Goal: Task Accomplishment & Management: Use online tool/utility

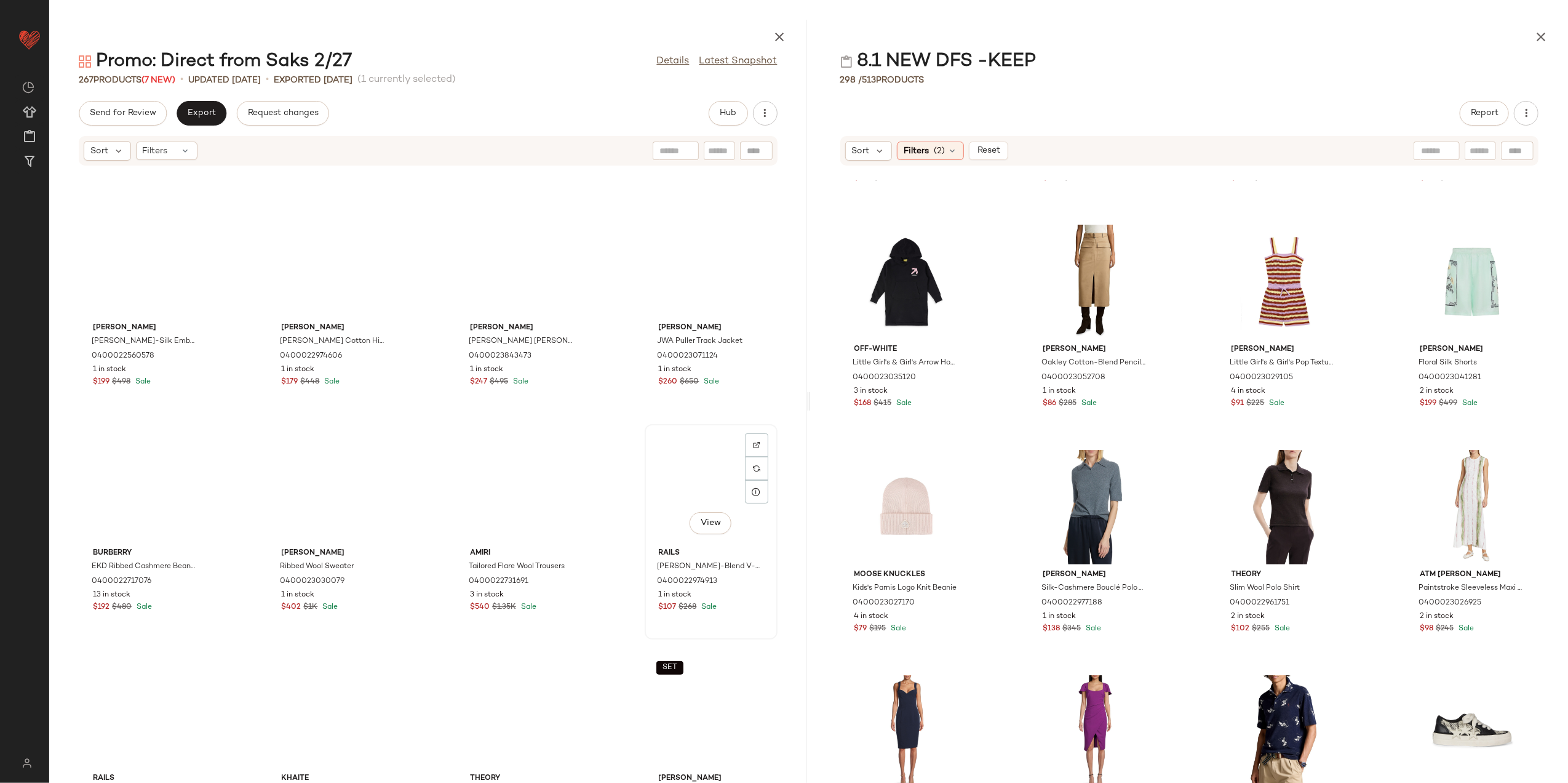
scroll to position [6200, 0]
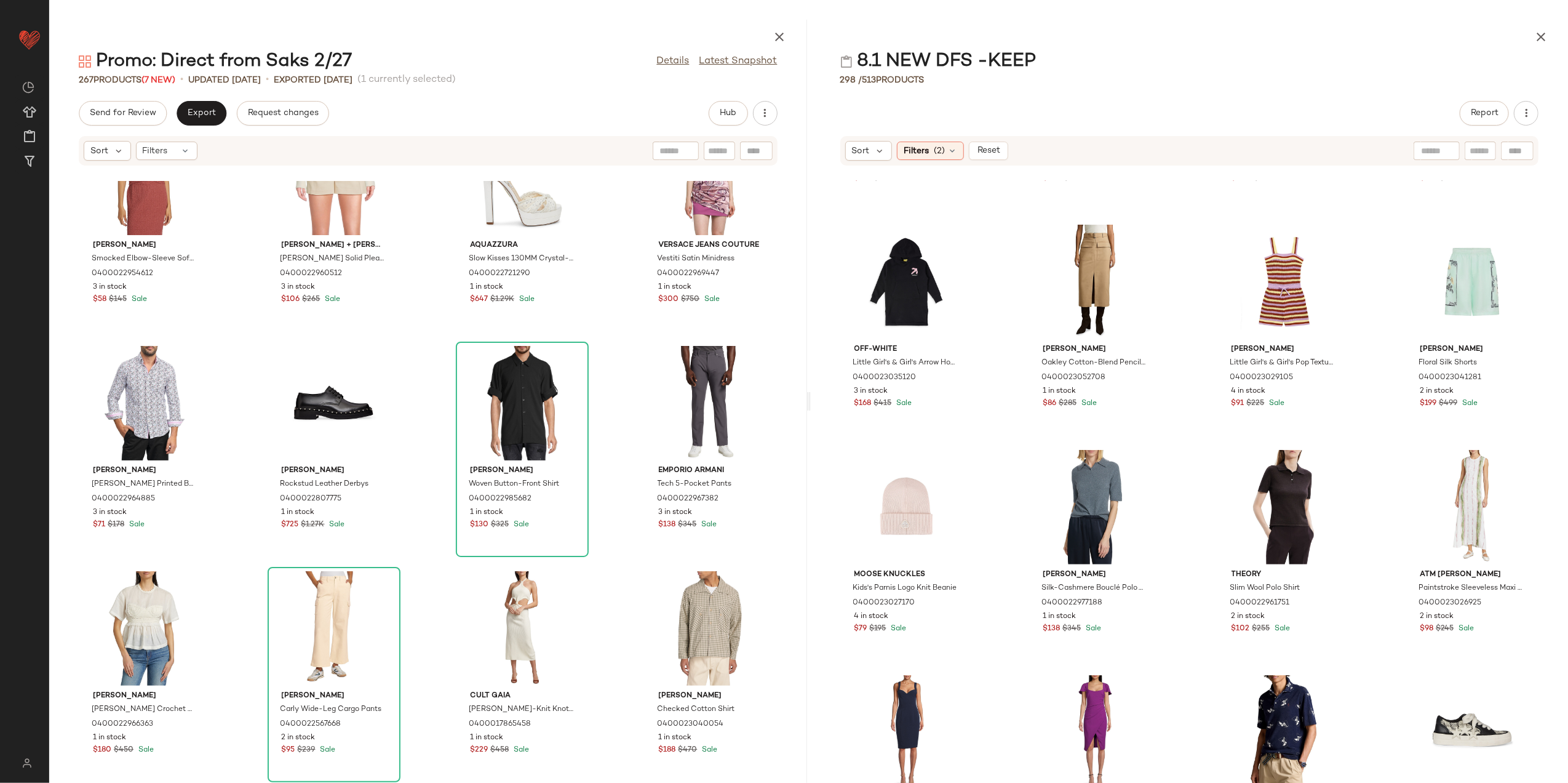
scroll to position [1431, 0]
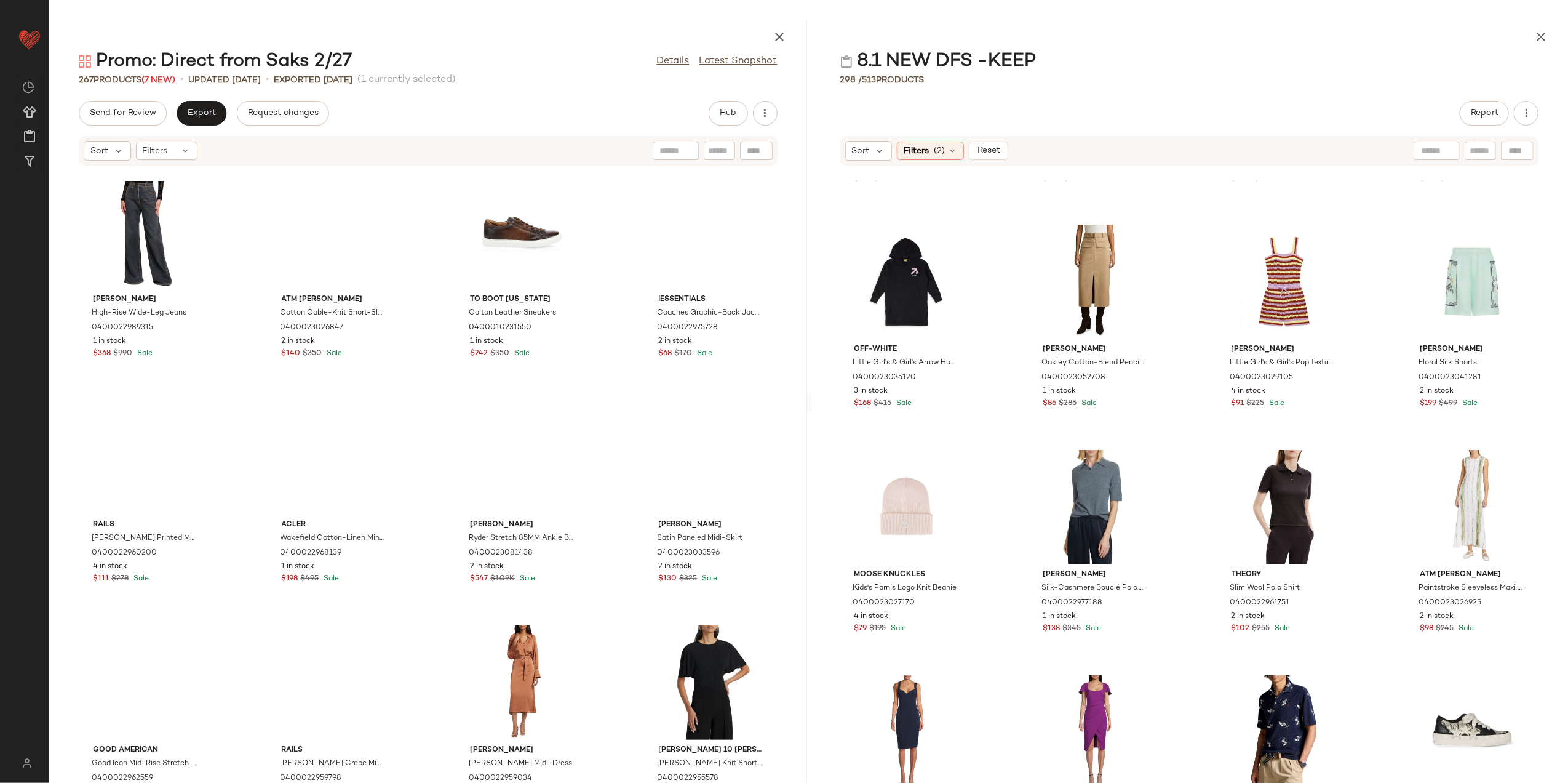
scroll to position [7518, 0]
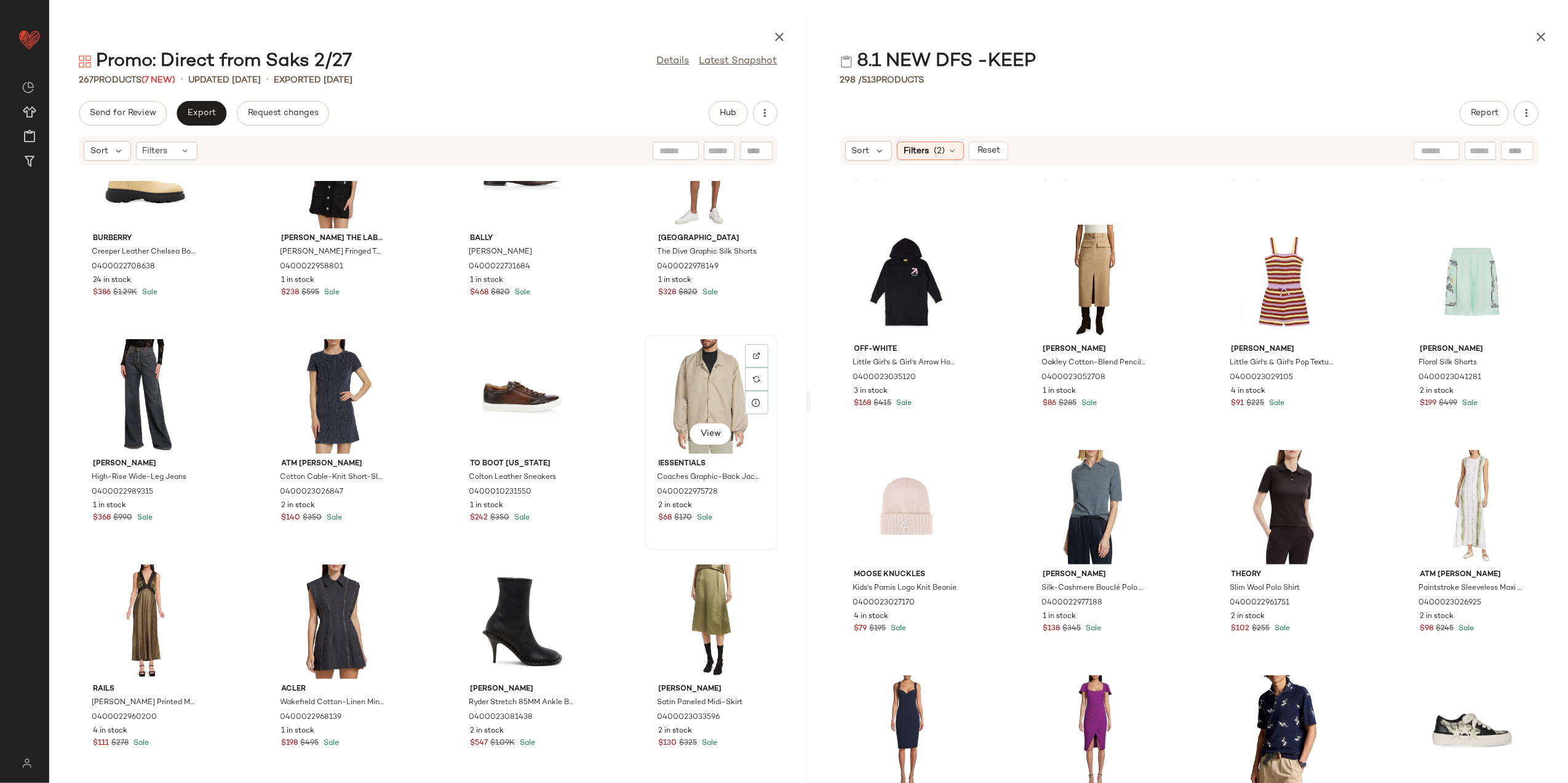
click at [707, 385] on div "View" at bounding box center [711, 396] width 125 height 114
click at [689, 378] on div "View" at bounding box center [711, 396] width 125 height 114
click at [614, 552] on div "Burberry Creeper Leather Chelsea Boots 0400022708638 24 in stock $386 $1.29K Sa…" at bounding box center [428, 481] width 758 height 602
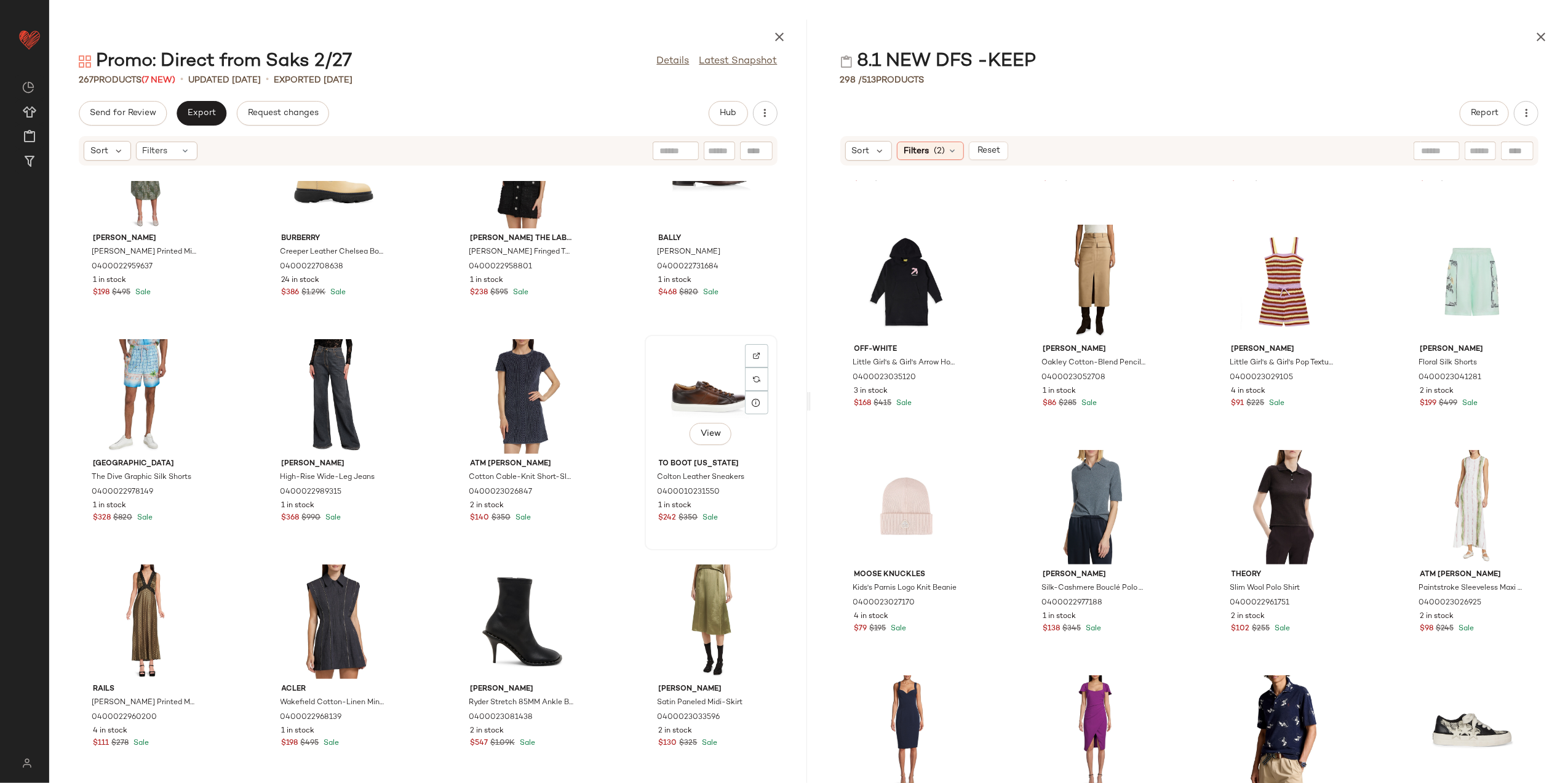
click at [677, 389] on div "View" at bounding box center [711, 396] width 125 height 114
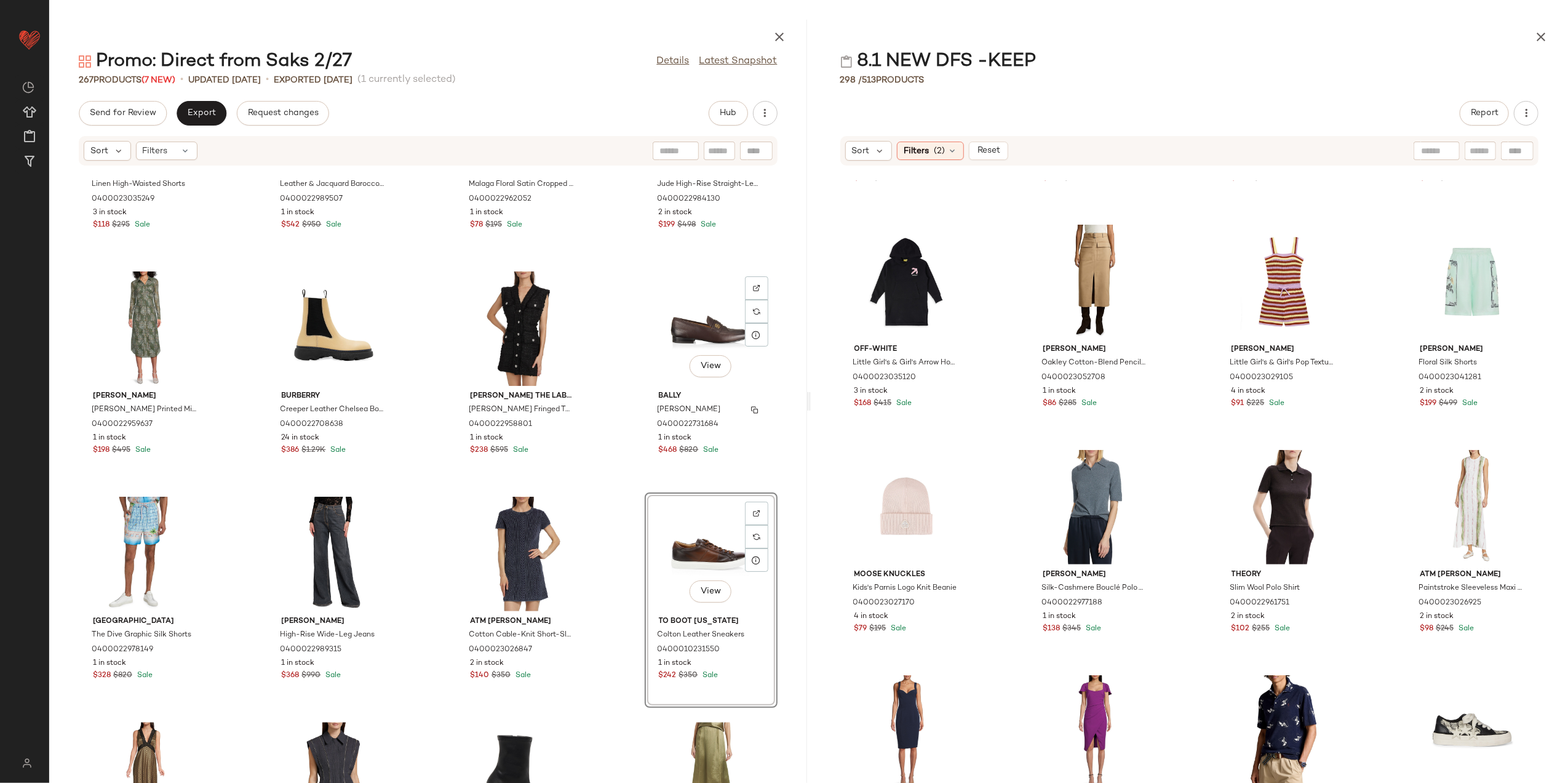
scroll to position [7354, 0]
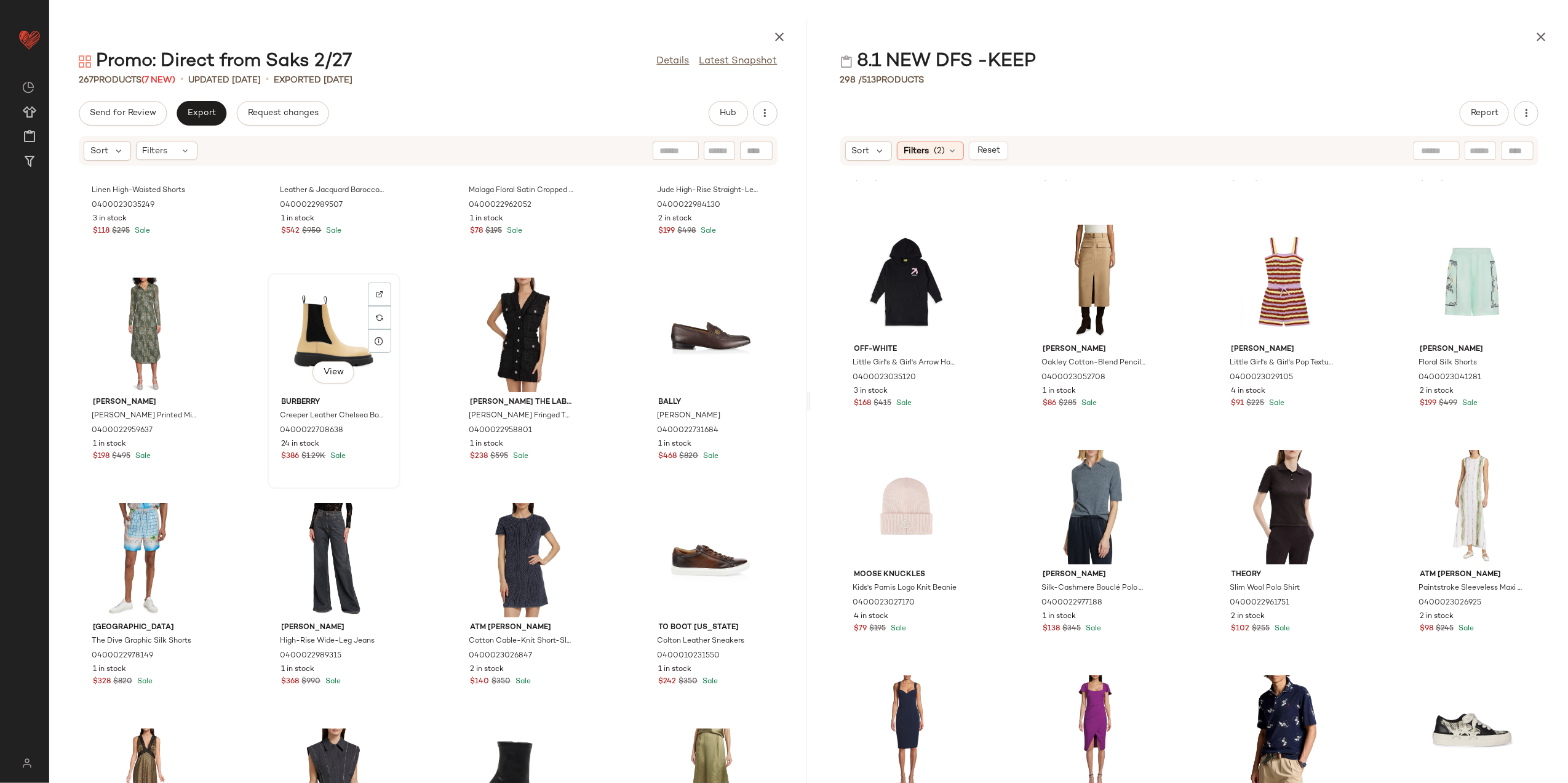
click at [311, 330] on div "View" at bounding box center [334, 335] width 125 height 114
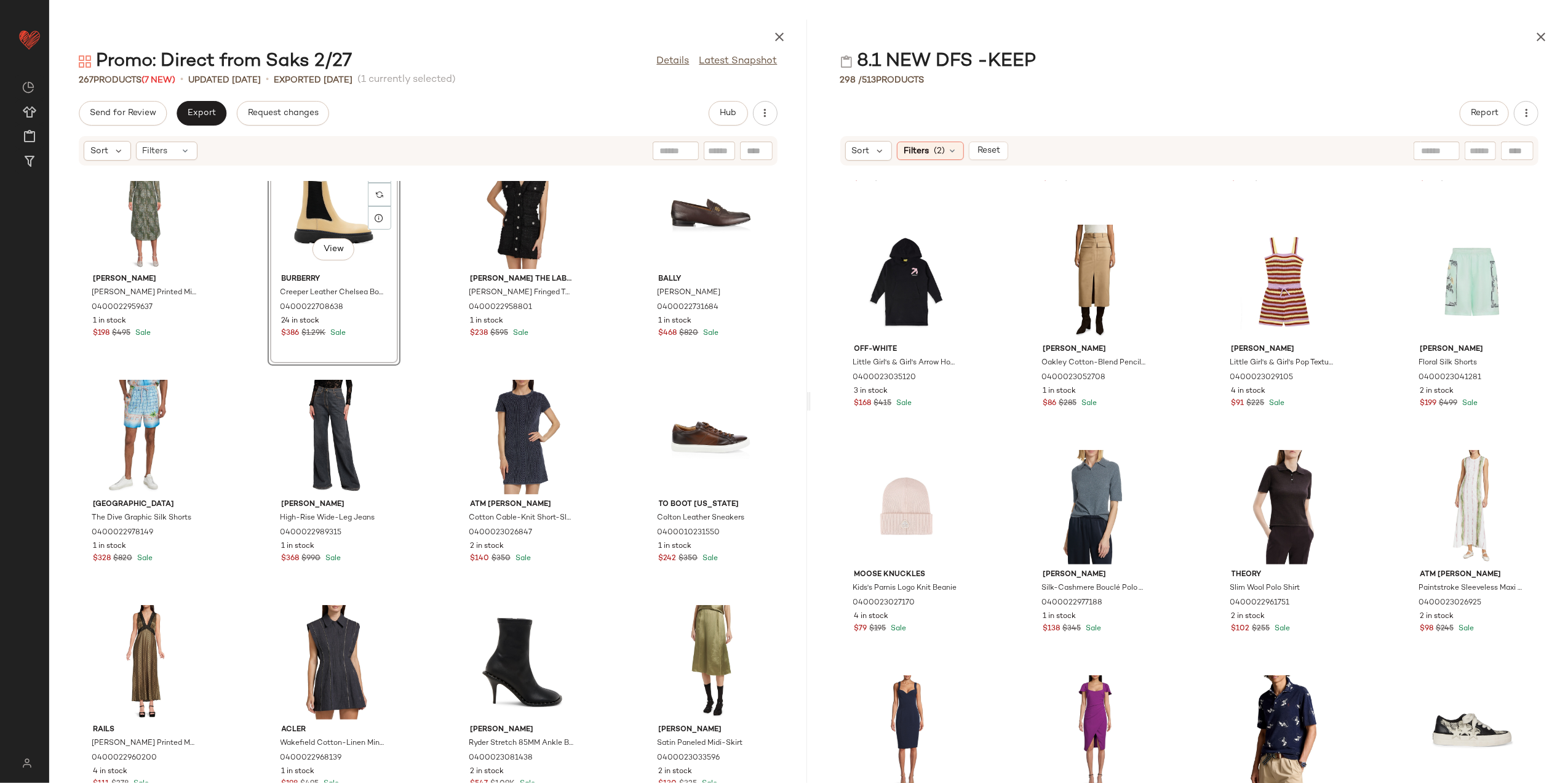
scroll to position [7518, 0]
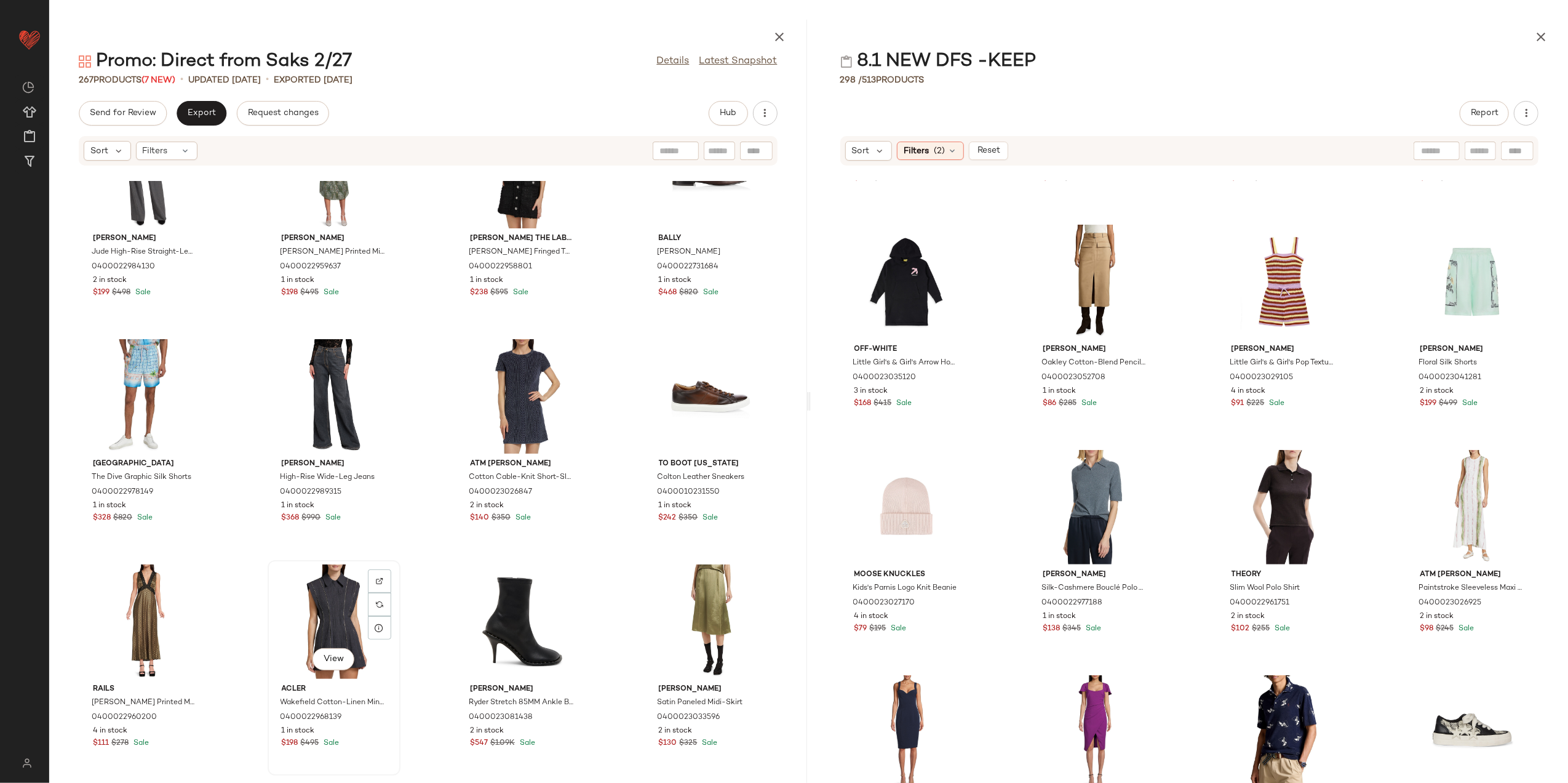
click at [323, 619] on div "View" at bounding box center [334, 621] width 125 height 114
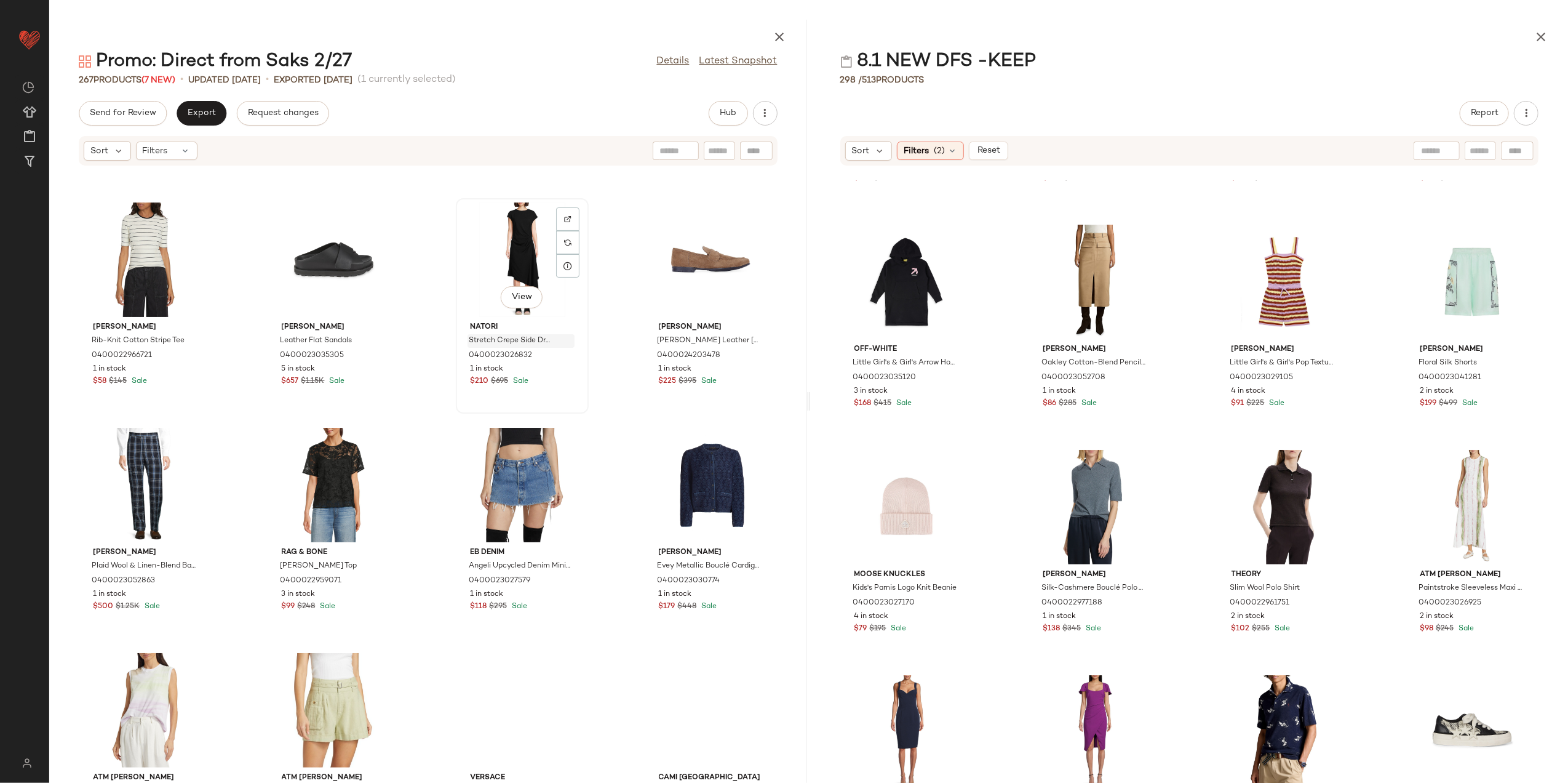
scroll to position [6779, 0]
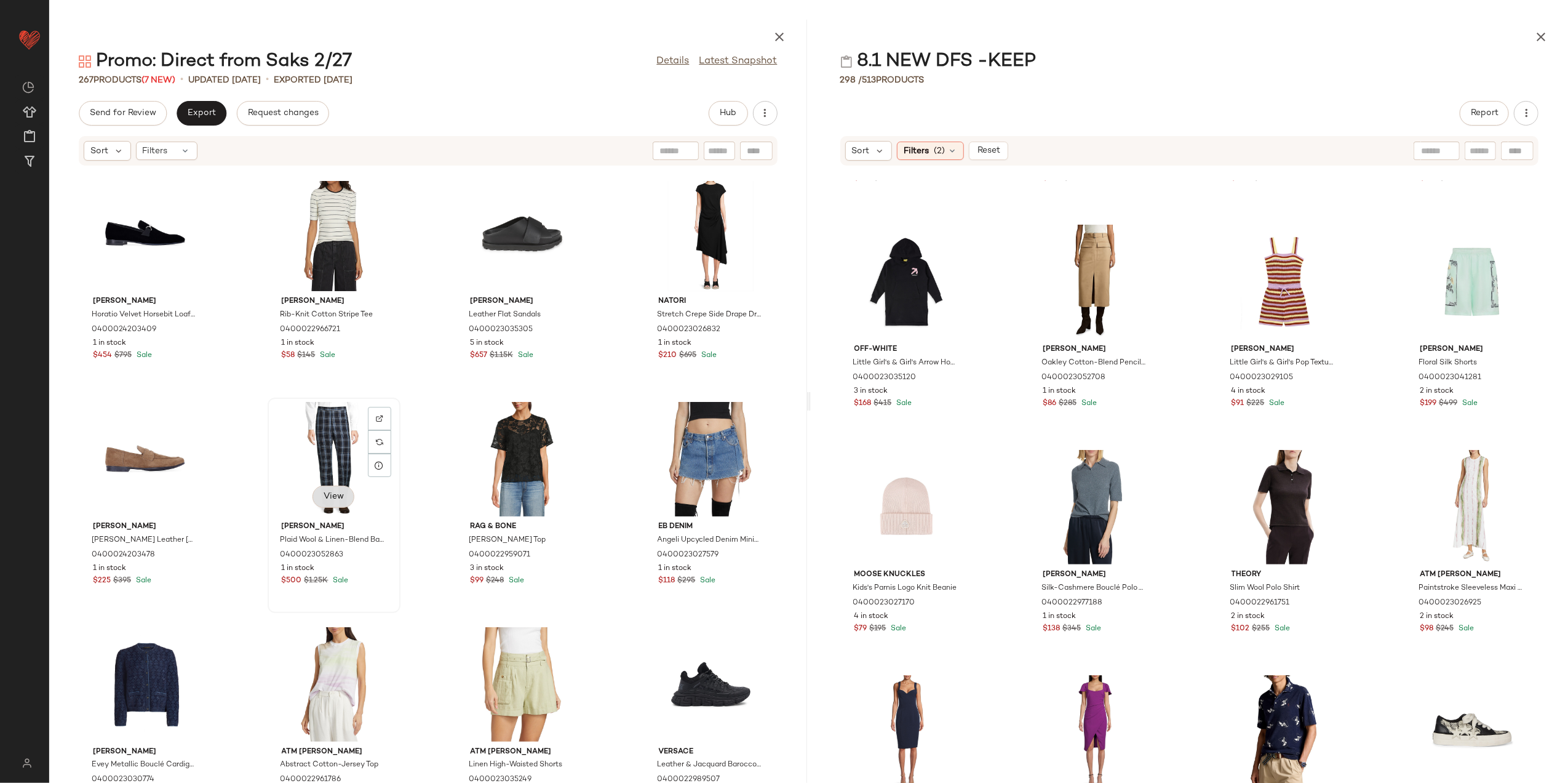
click at [323, 492] on span "View" at bounding box center [333, 497] width 21 height 10
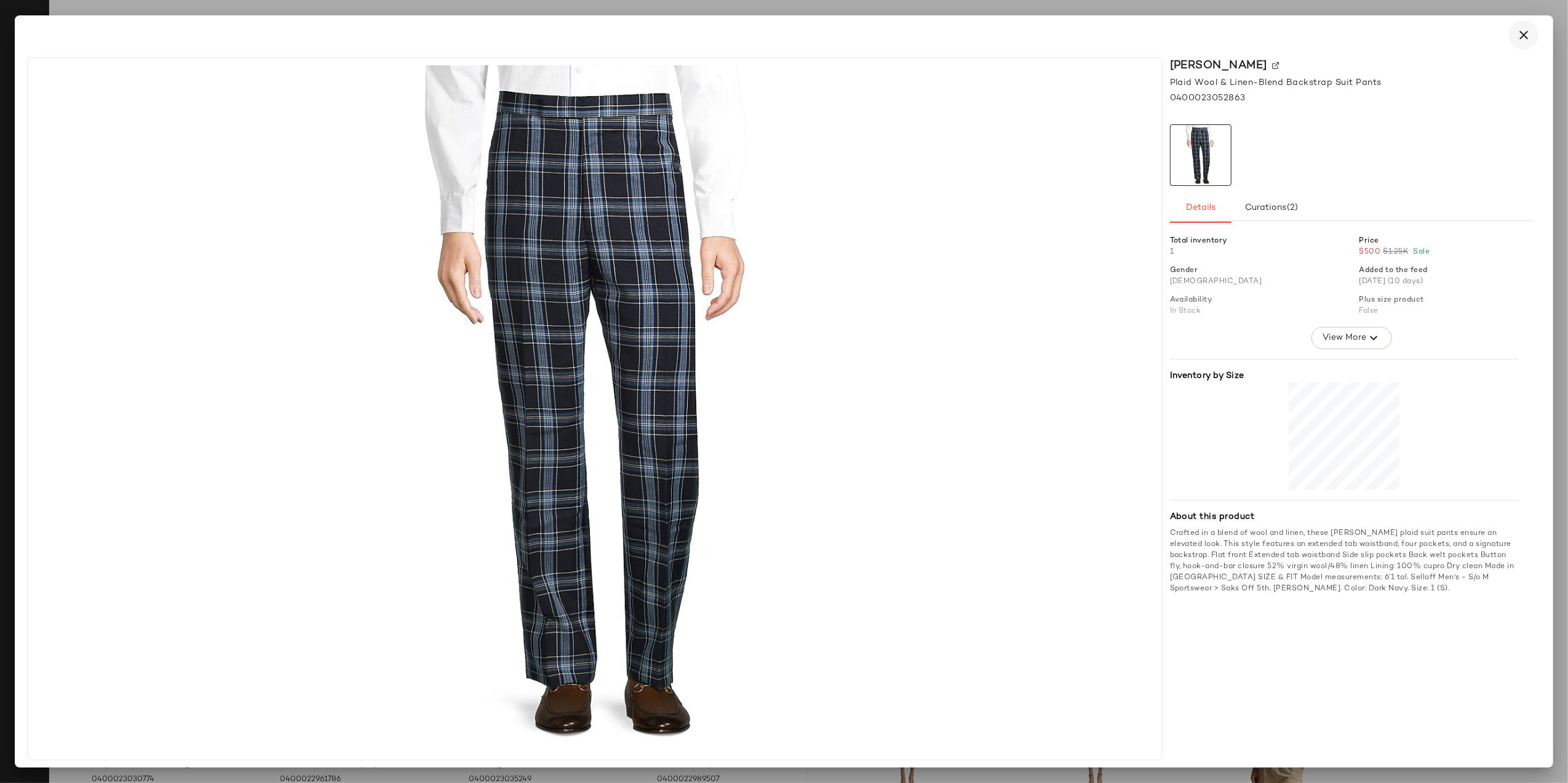
click at [1516, 23] on button "button" at bounding box center [1524, 35] width 29 height 29
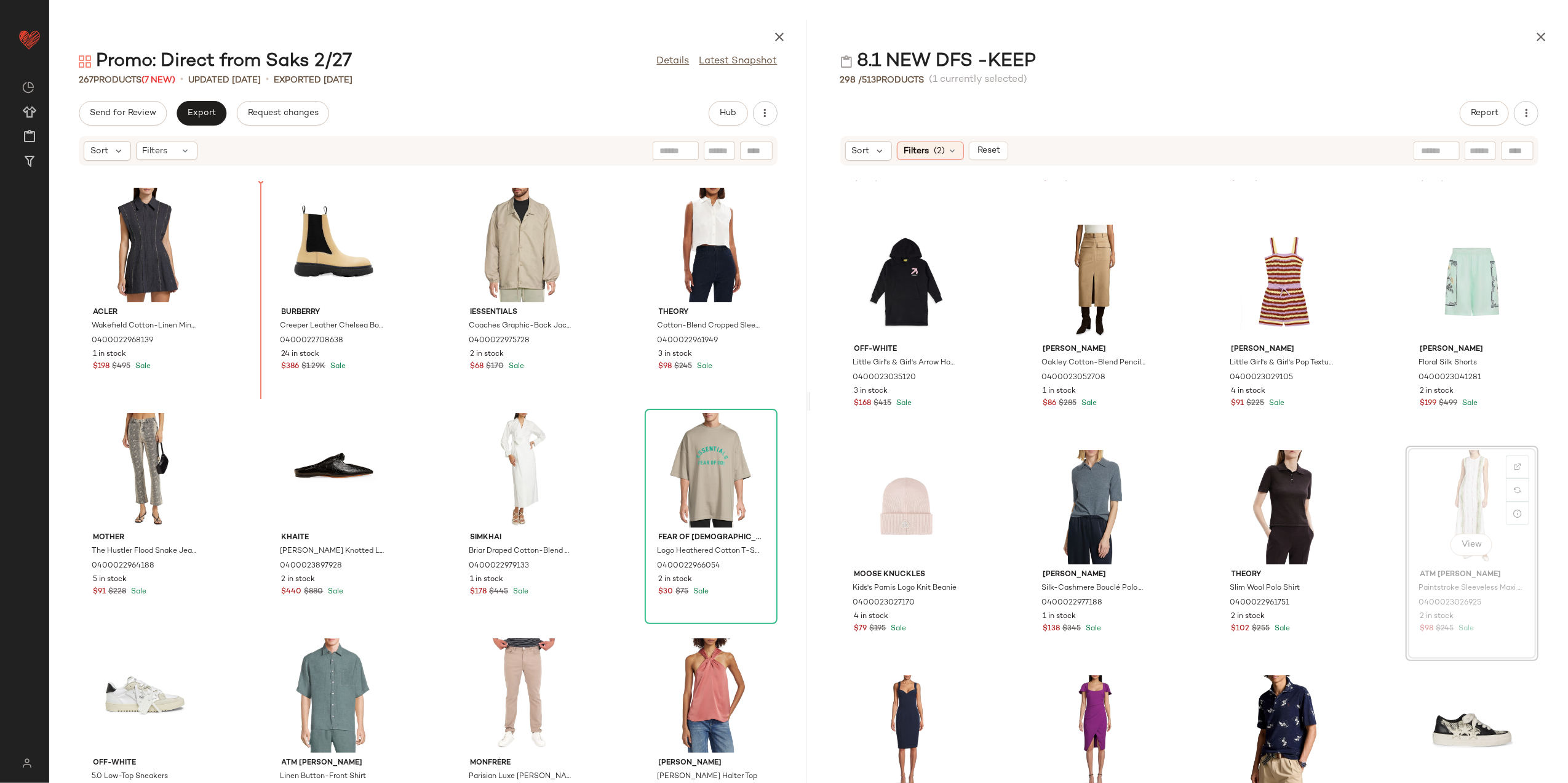
scroll to position [873, 0]
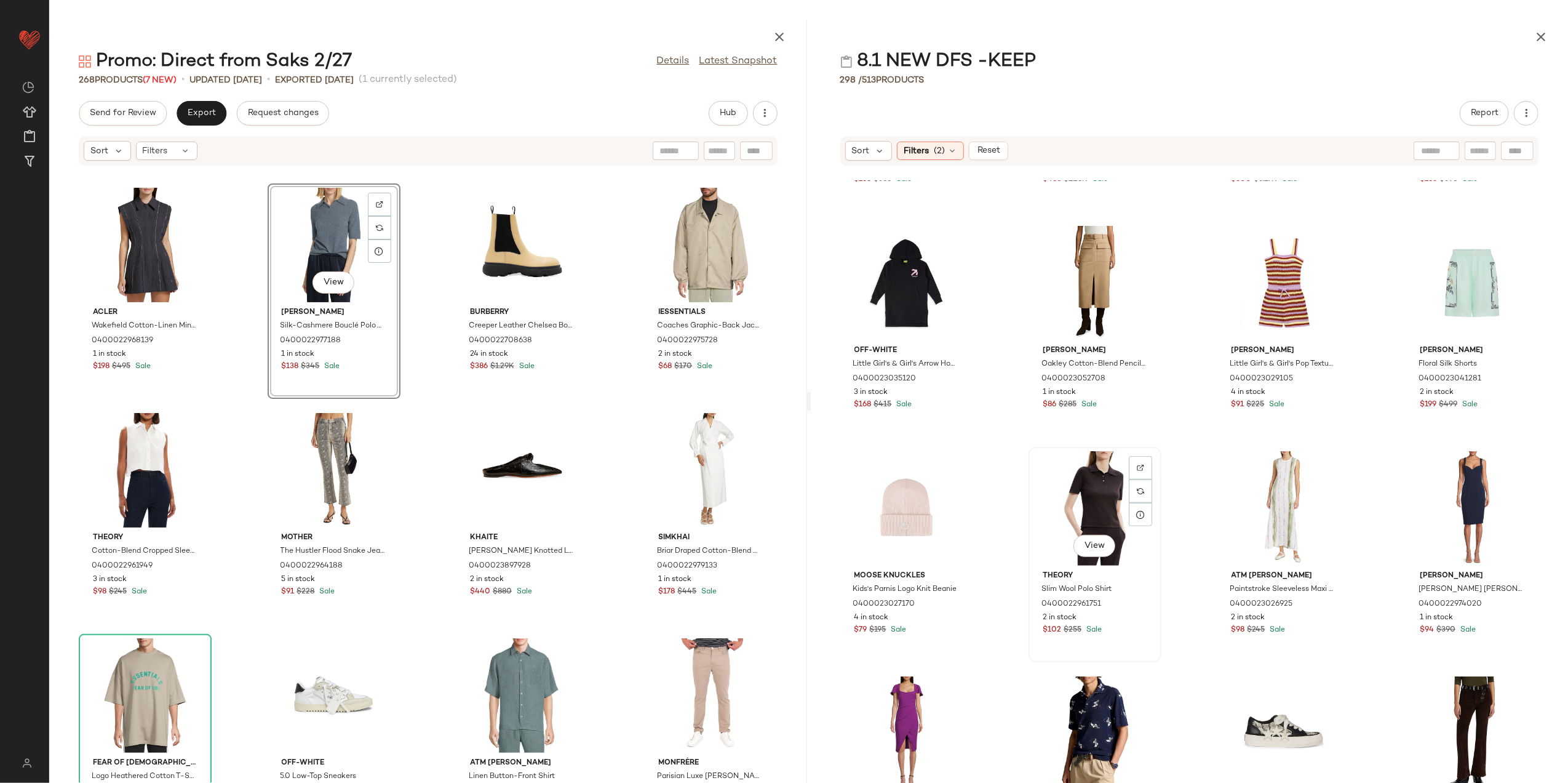
click at [1103, 527] on div "View" at bounding box center [1095, 508] width 125 height 114
click at [586, 370] on div "Acler Wakefield Cotton-Linen Minidress 0400022968139 1 in stock $198 $495 Sale …" at bounding box center [428, 481] width 758 height 602
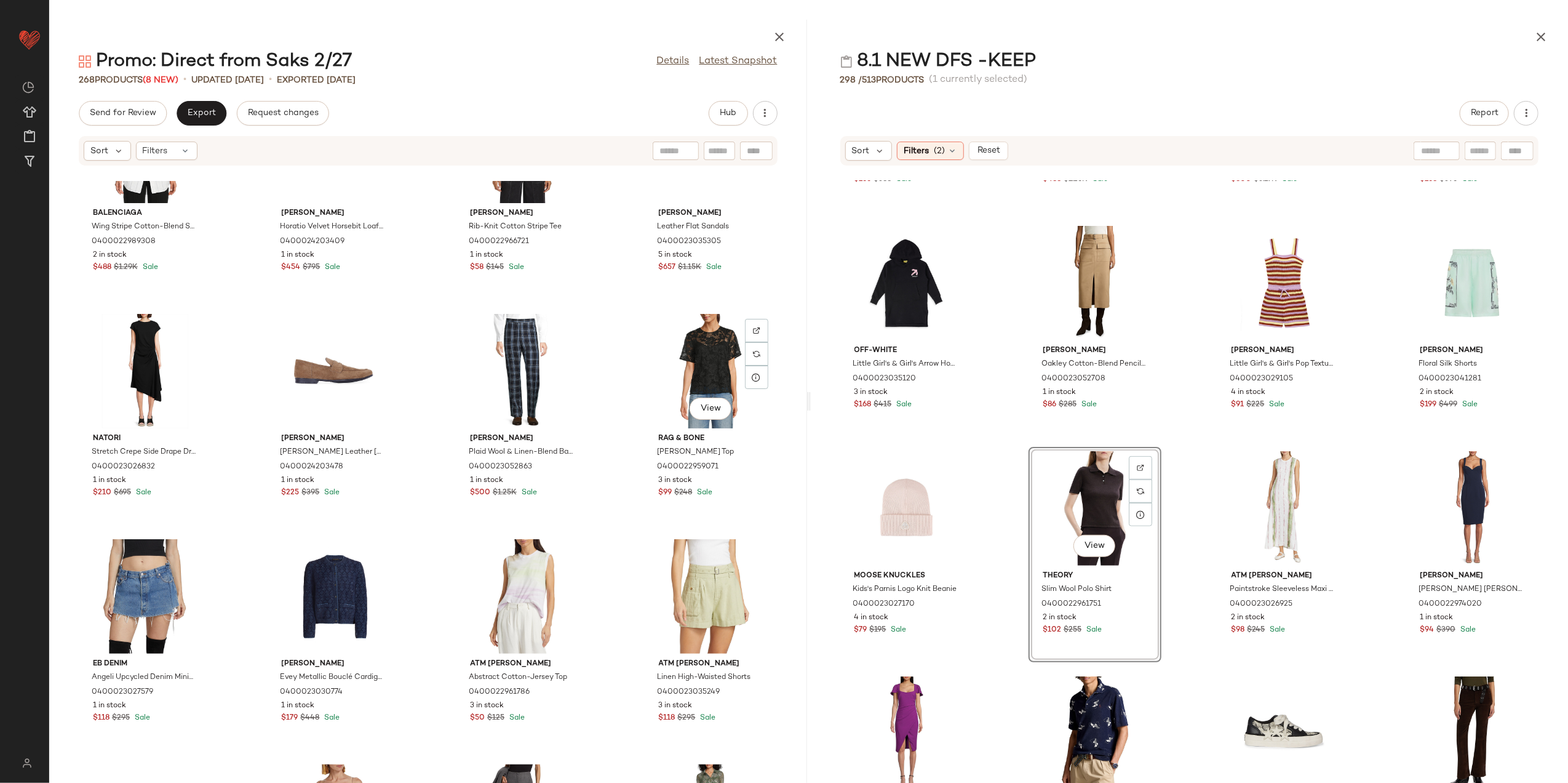
scroll to position [6786, 0]
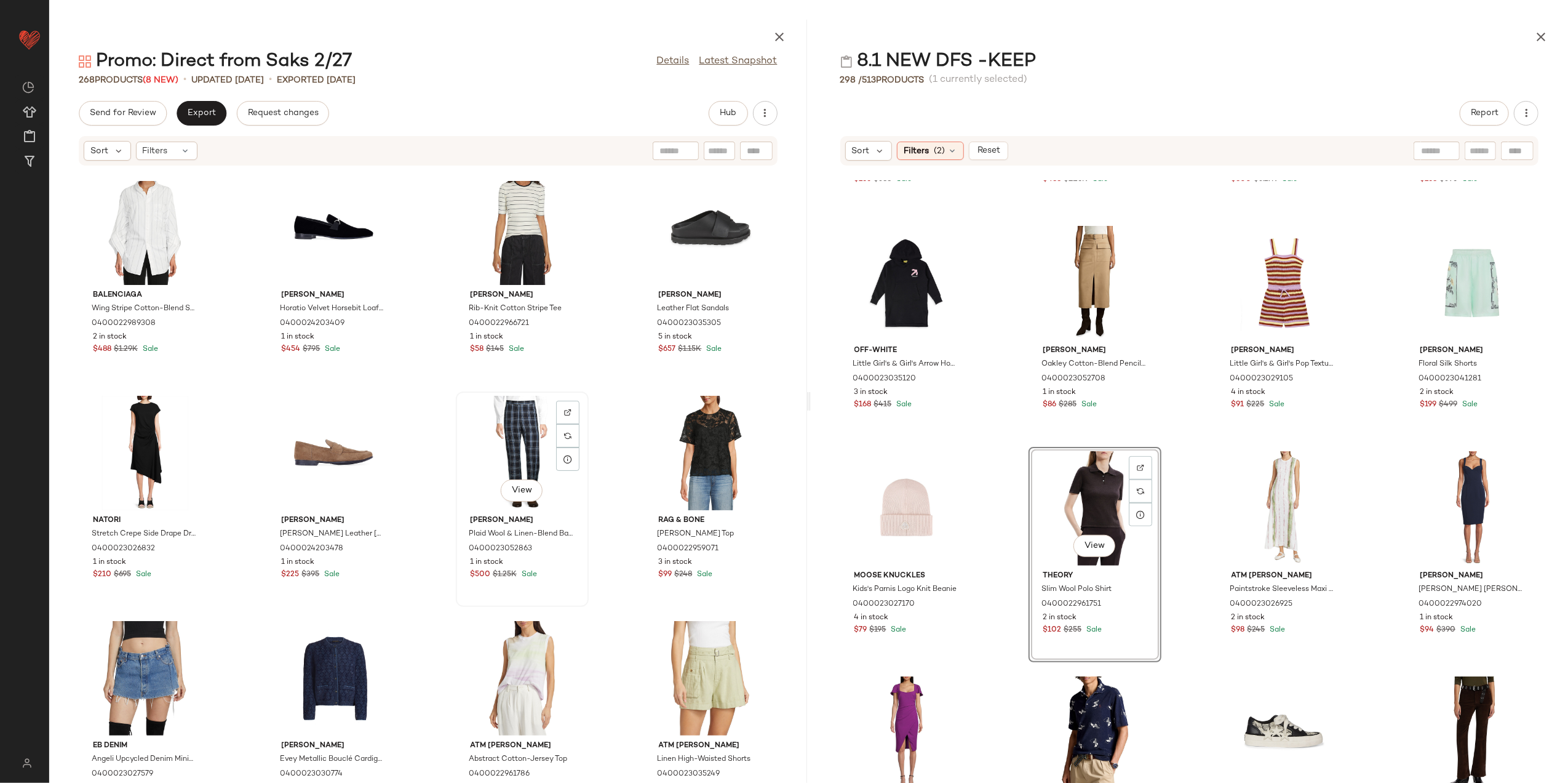
click at [519, 418] on div "View" at bounding box center [523, 452] width 125 height 114
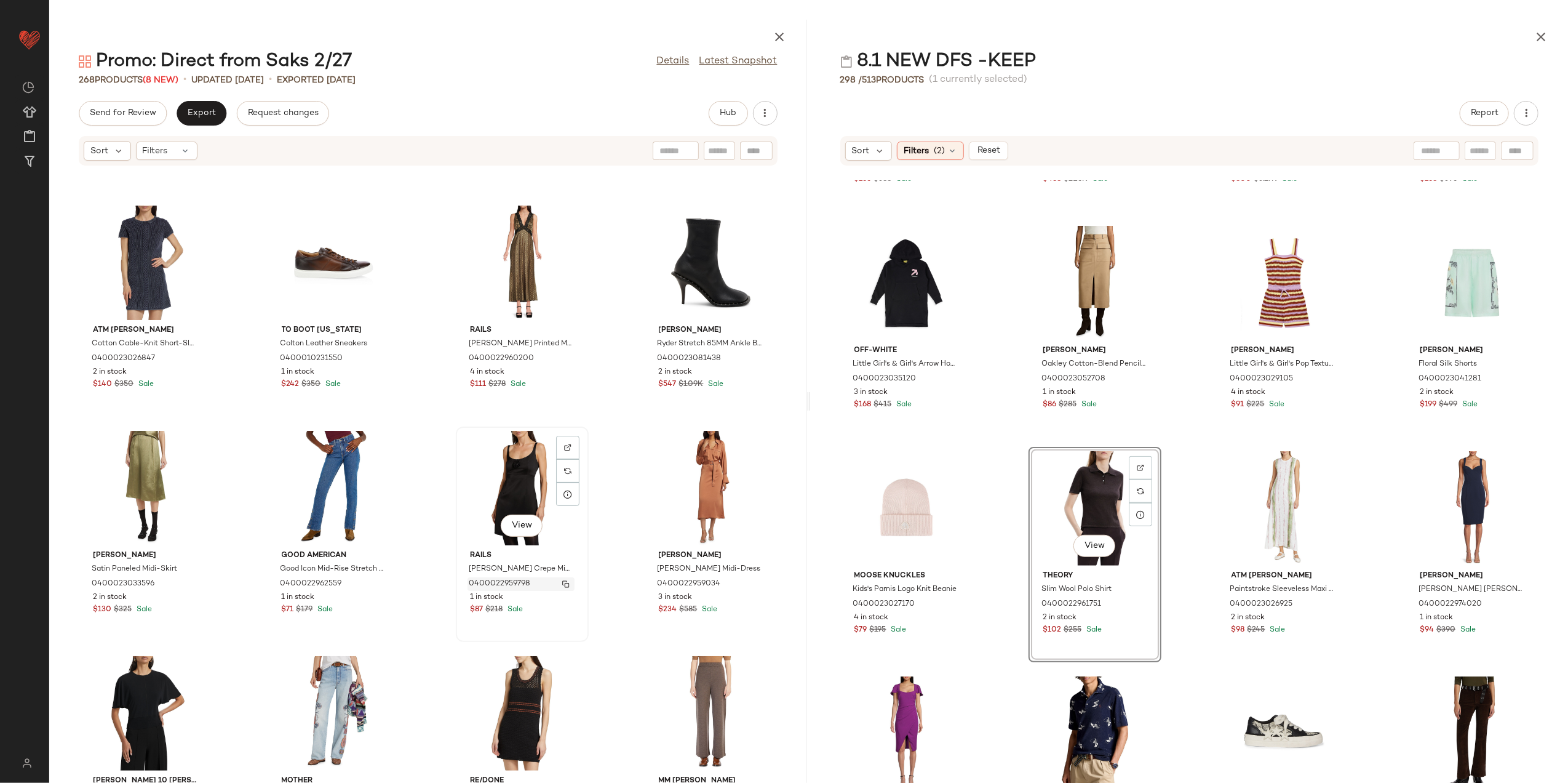
scroll to position [7852, 0]
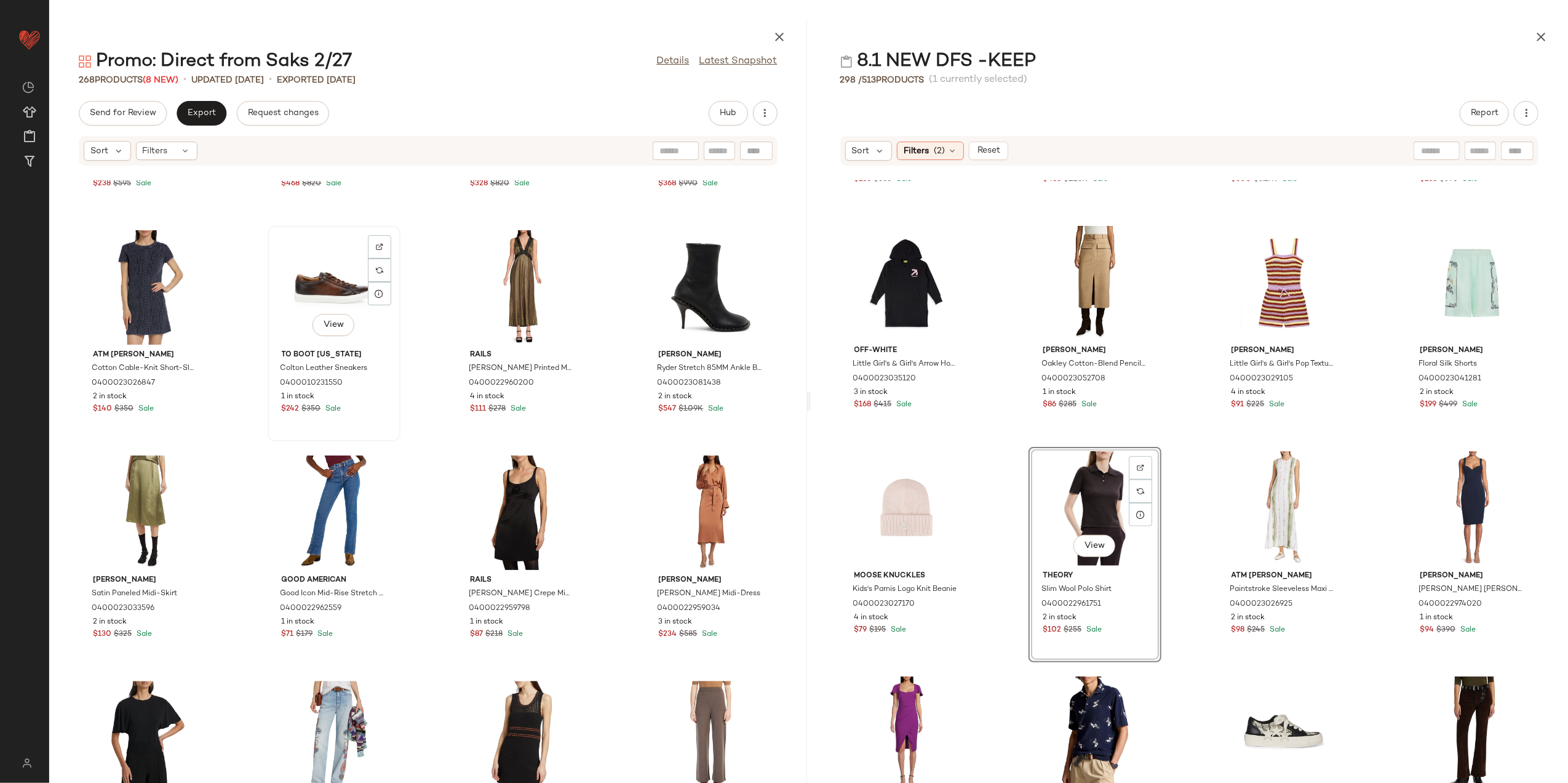
click at [313, 281] on div "View" at bounding box center [334, 287] width 125 height 114
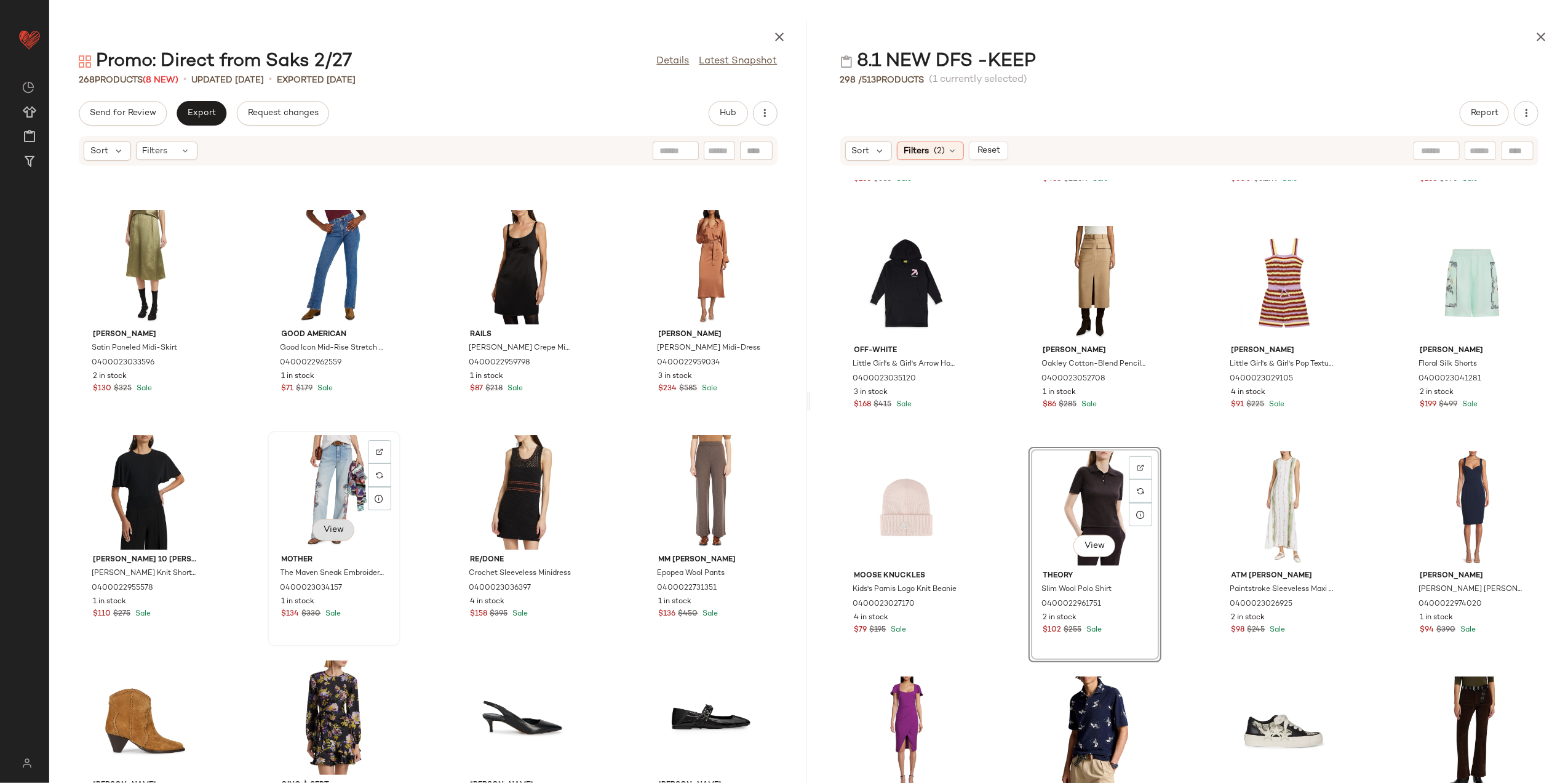
scroll to position [8098, 0]
click at [315, 491] on div "View" at bounding box center [334, 491] width 125 height 114
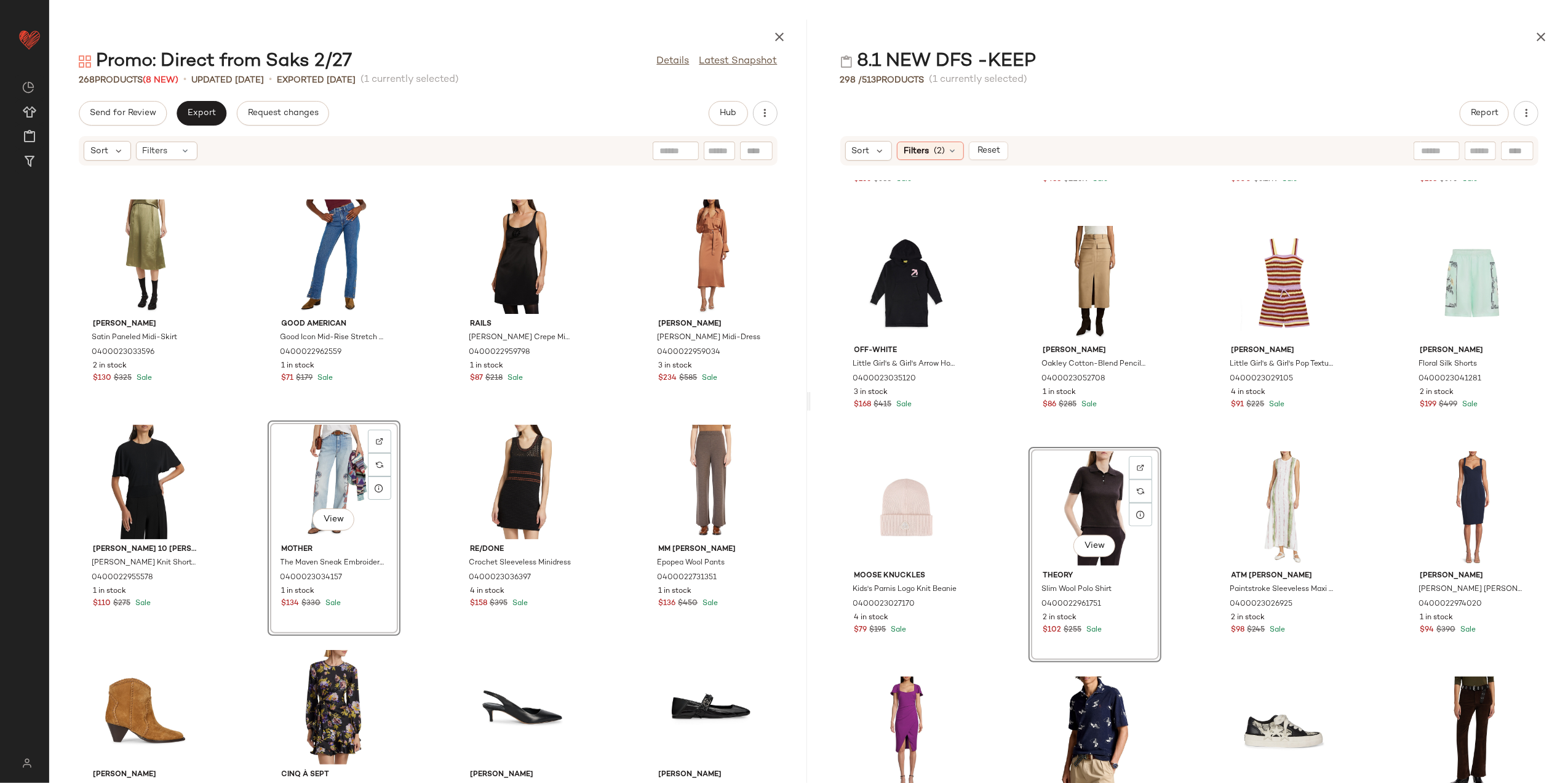
scroll to position [8098, 0]
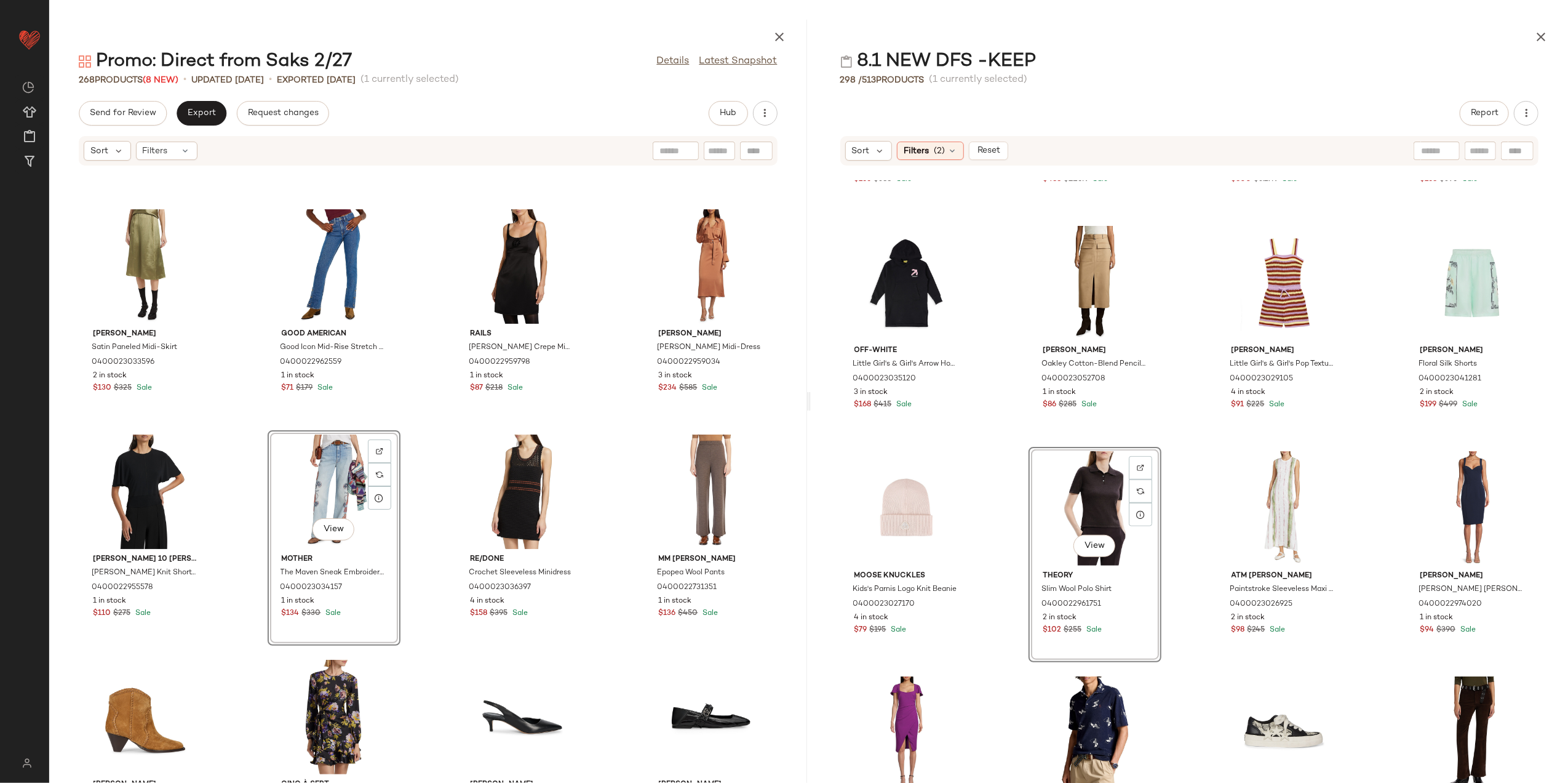
click at [421, 427] on div "[PERSON_NAME] Paneled Midi-Skirt 0400023033596 2 in stock $130 $325 Sale Good A…" at bounding box center [428, 481] width 758 height 602
click at [315, 461] on div "View" at bounding box center [334, 491] width 125 height 114
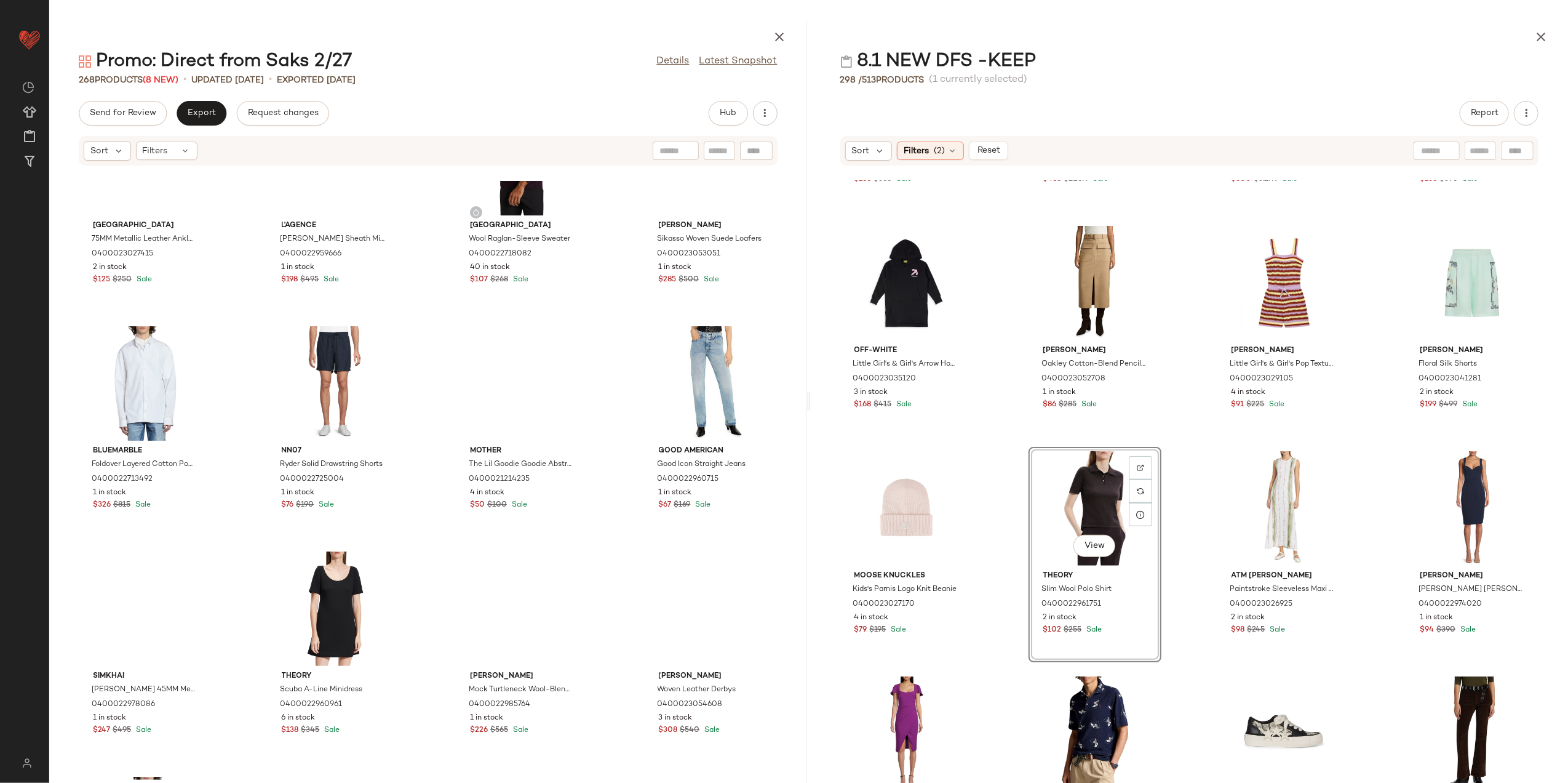
scroll to position [4569, 0]
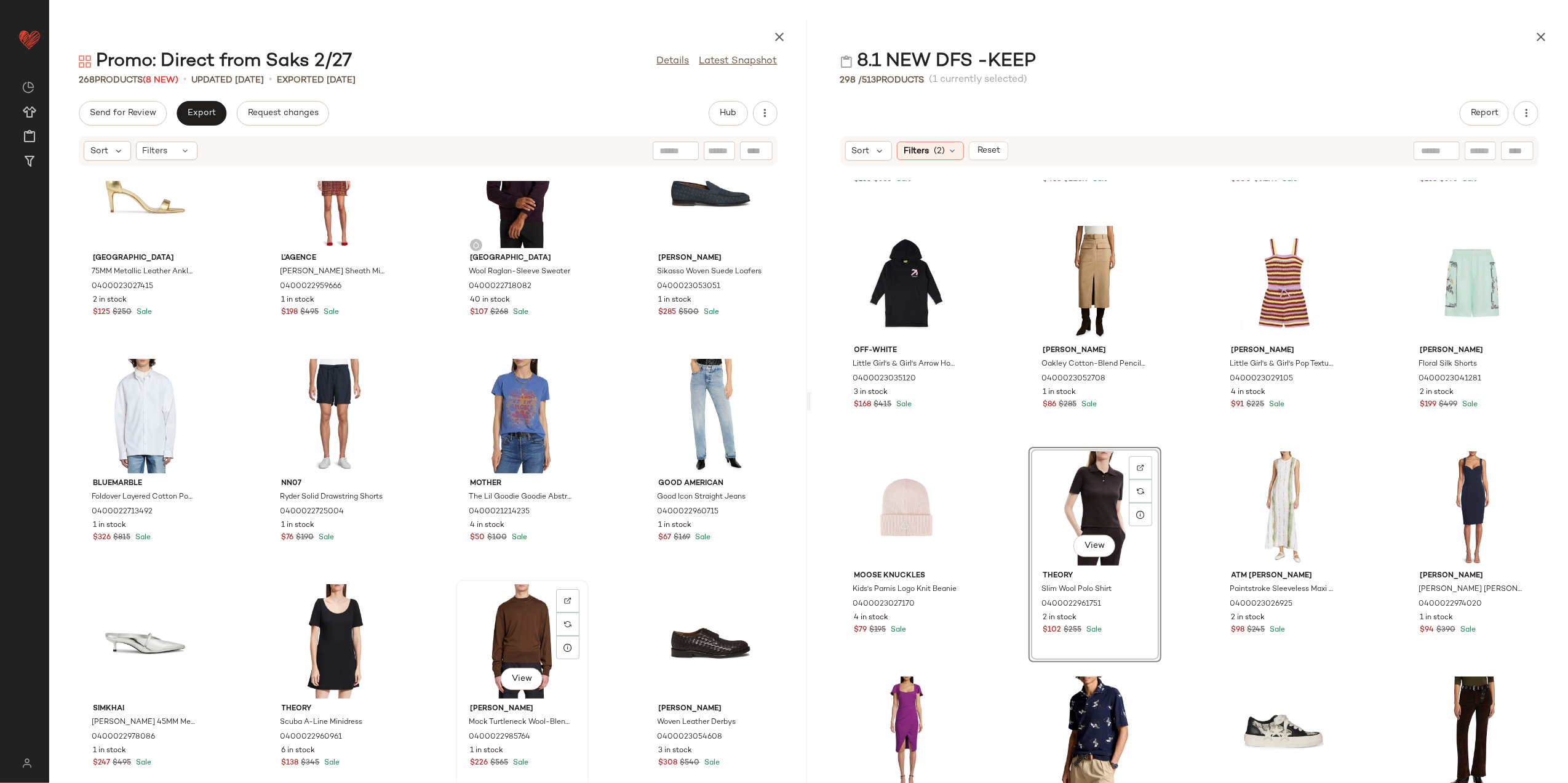
click at [539, 604] on div "View" at bounding box center [523, 641] width 125 height 114
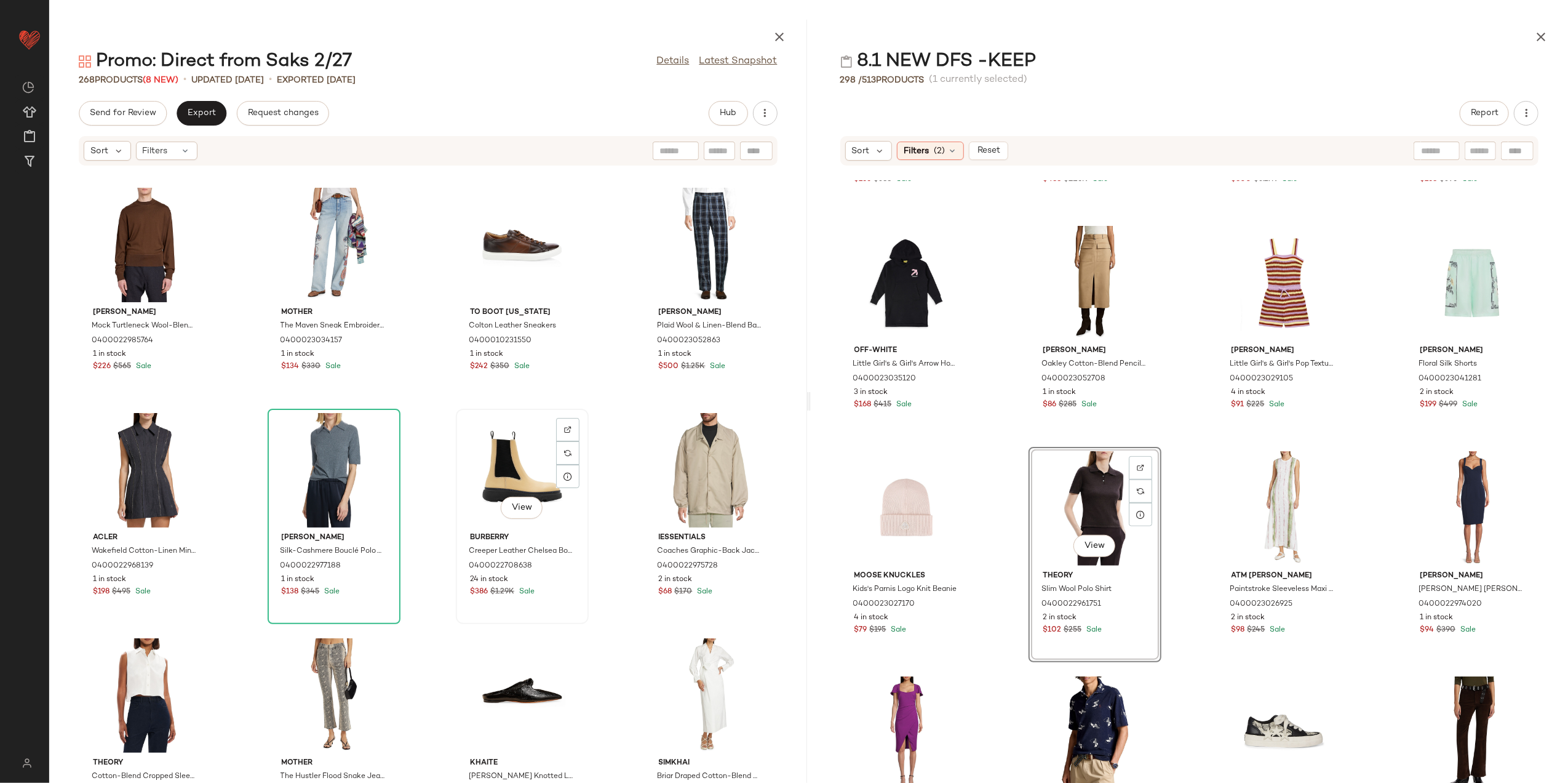
click at [491, 468] on div "View" at bounding box center [523, 470] width 125 height 114
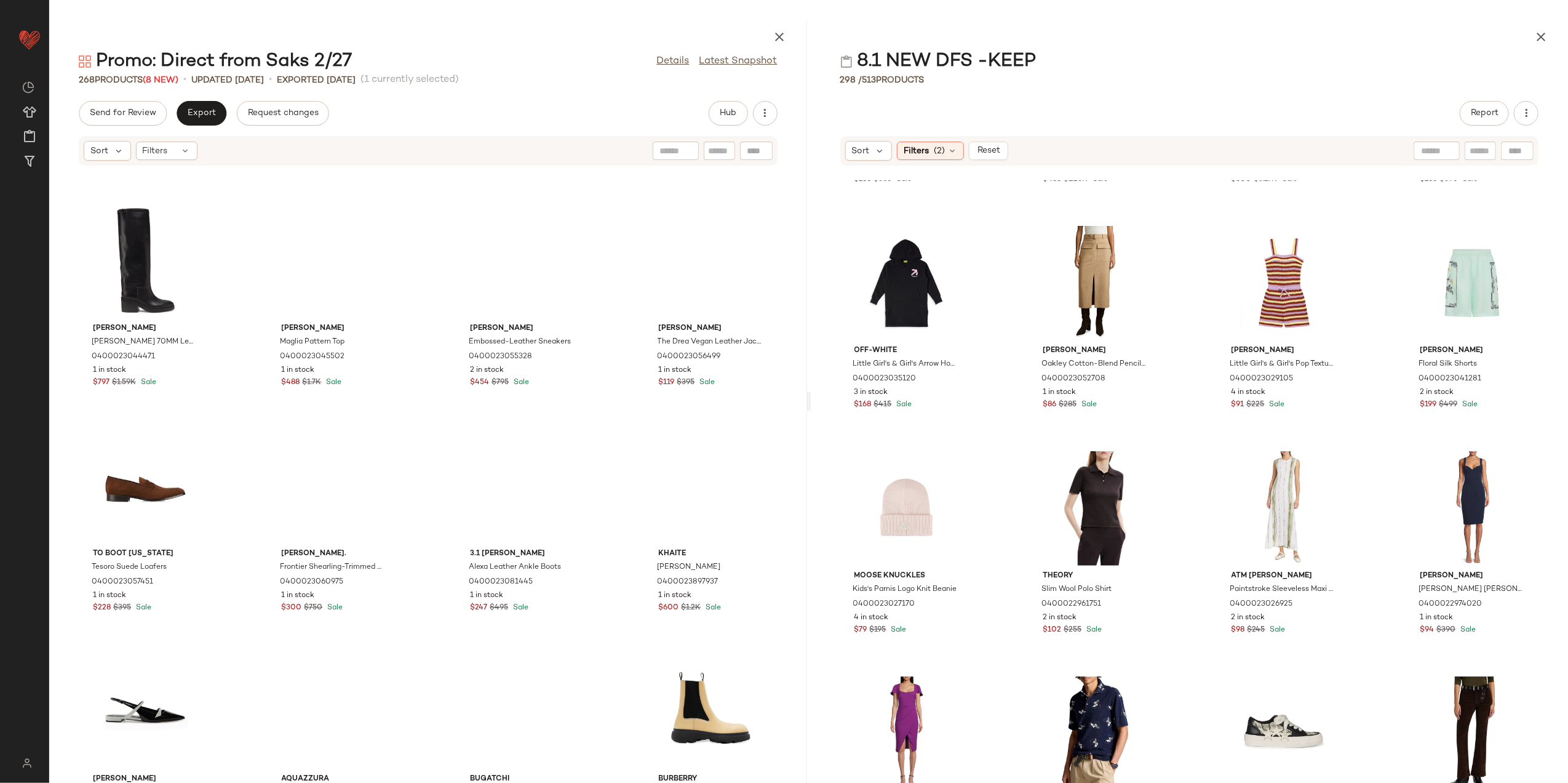
scroll to position [14494, 0]
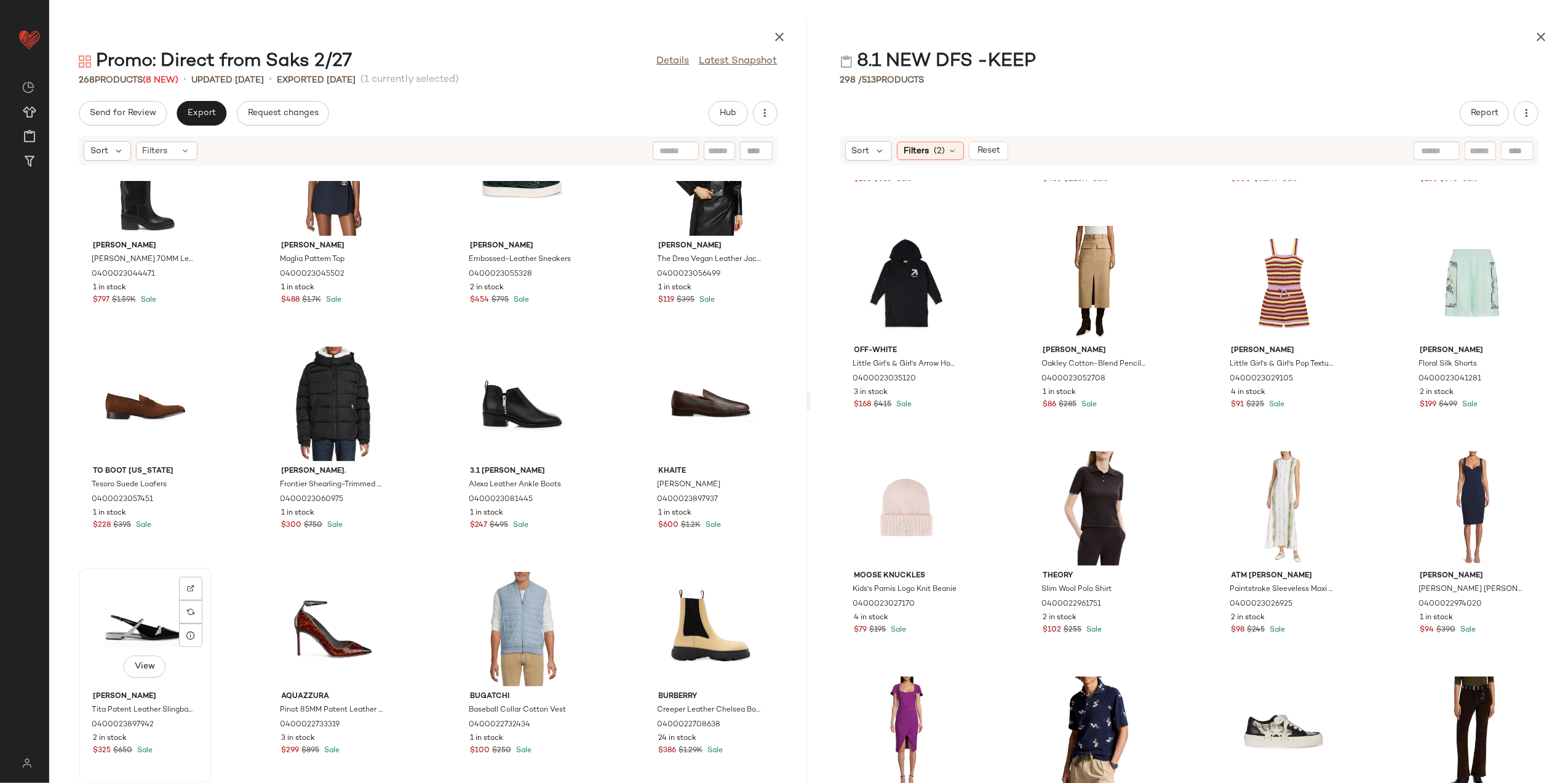
click at [126, 619] on div "View" at bounding box center [145, 628] width 125 height 114
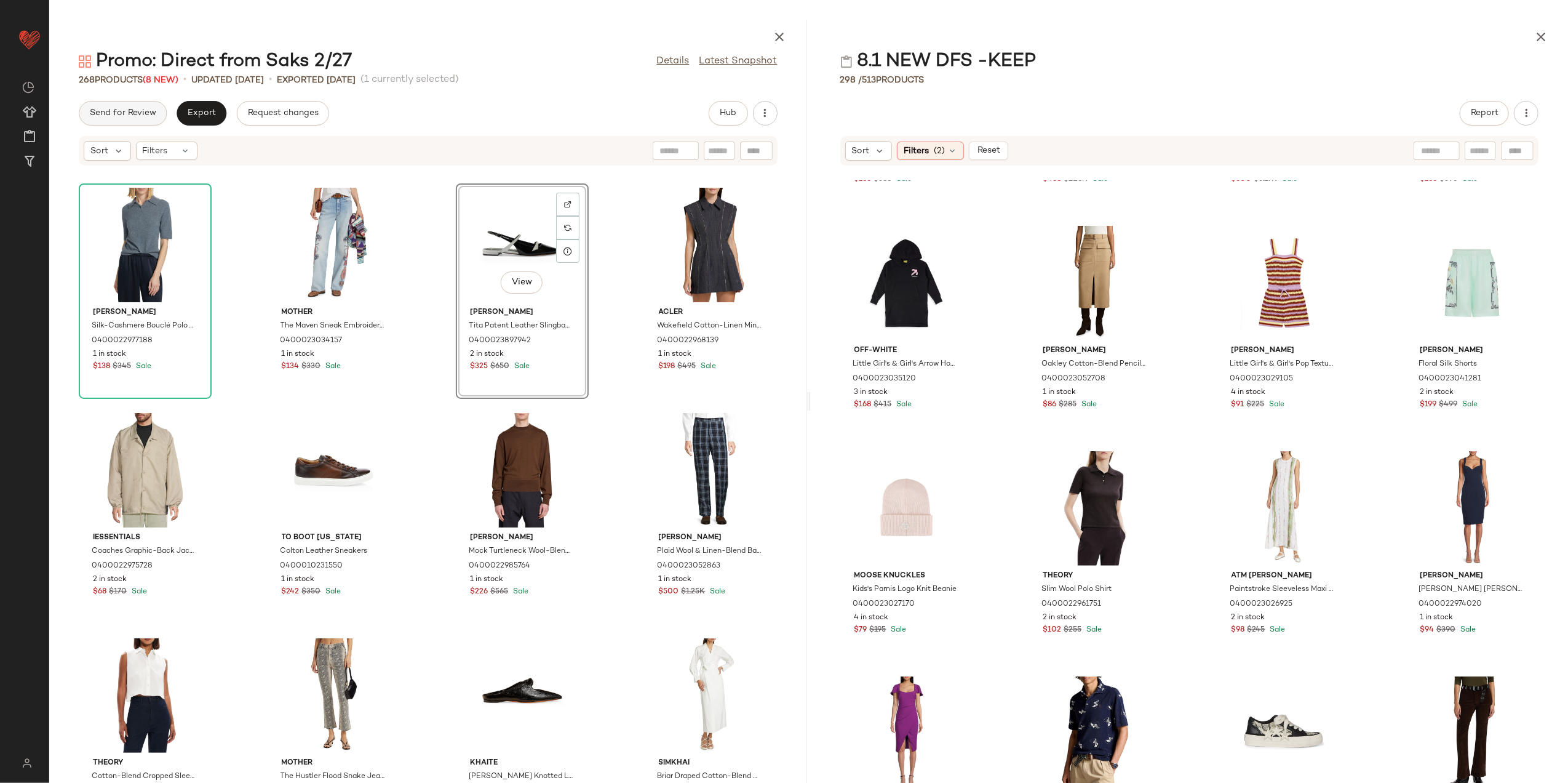
click at [146, 104] on button "Send for Review" at bounding box center [122, 113] width 88 height 25
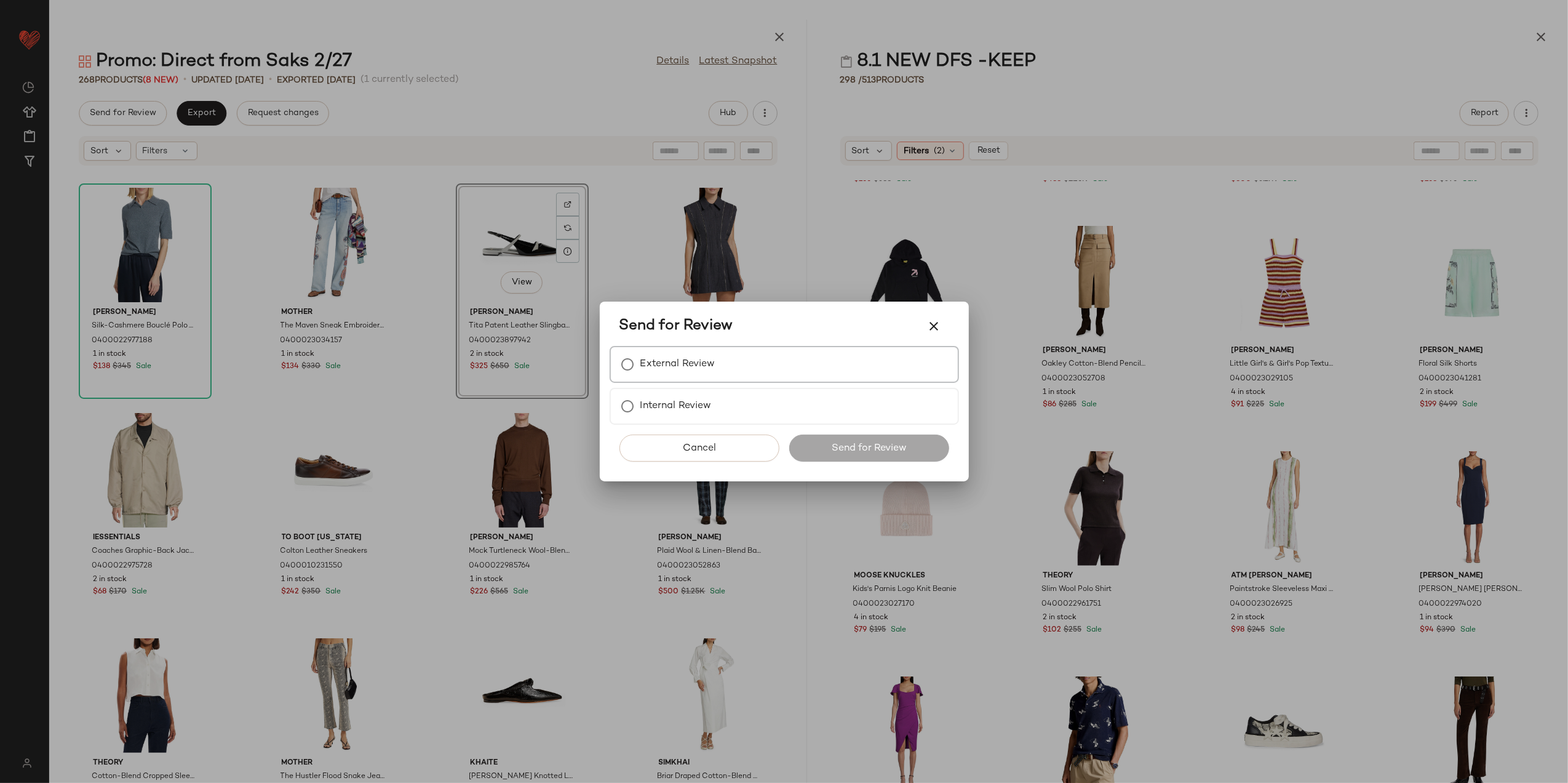
click at [690, 362] on label "External Review" at bounding box center [678, 364] width 75 height 25
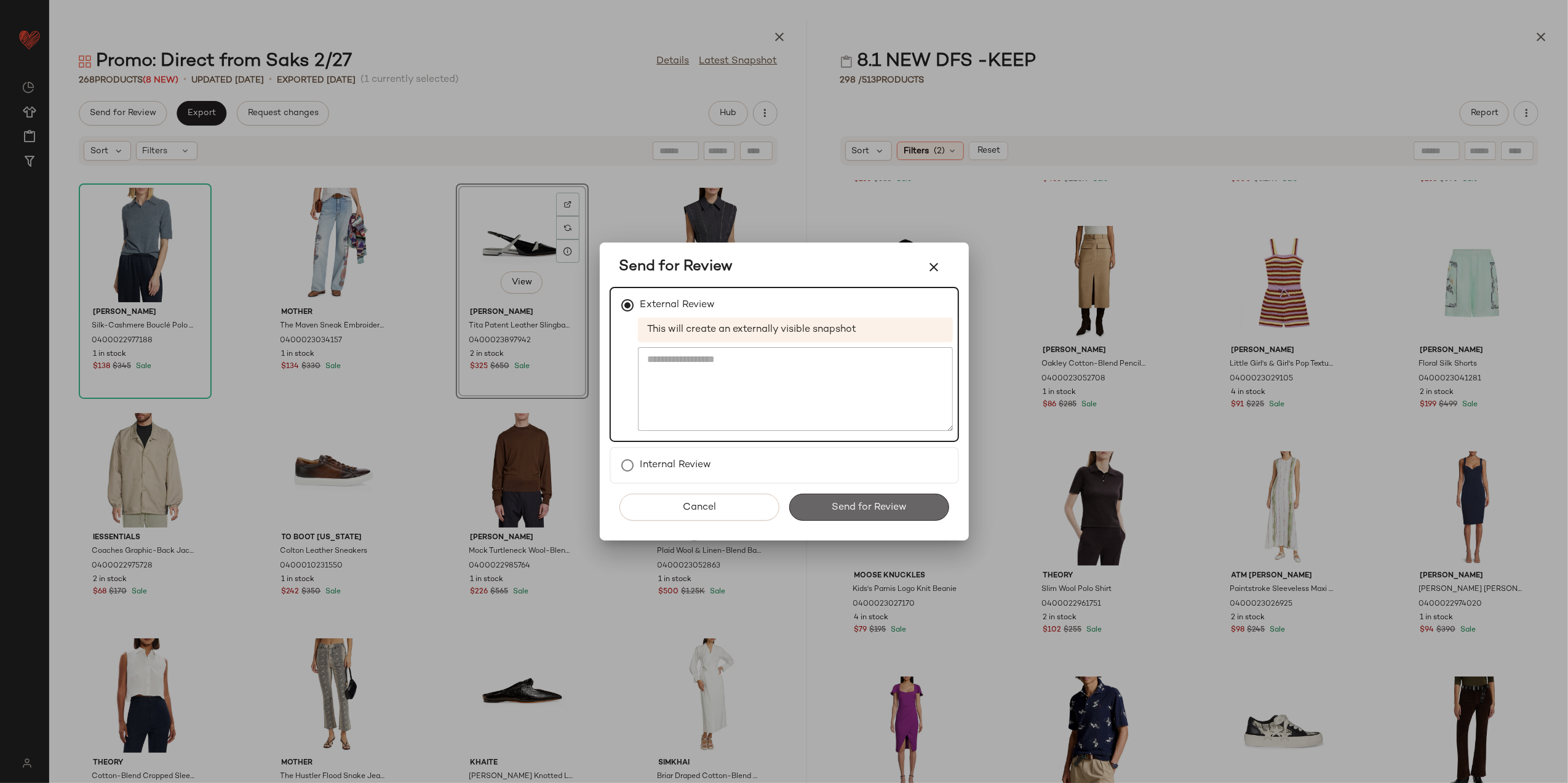
click at [840, 496] on button "Send for Review" at bounding box center [870, 507] width 160 height 27
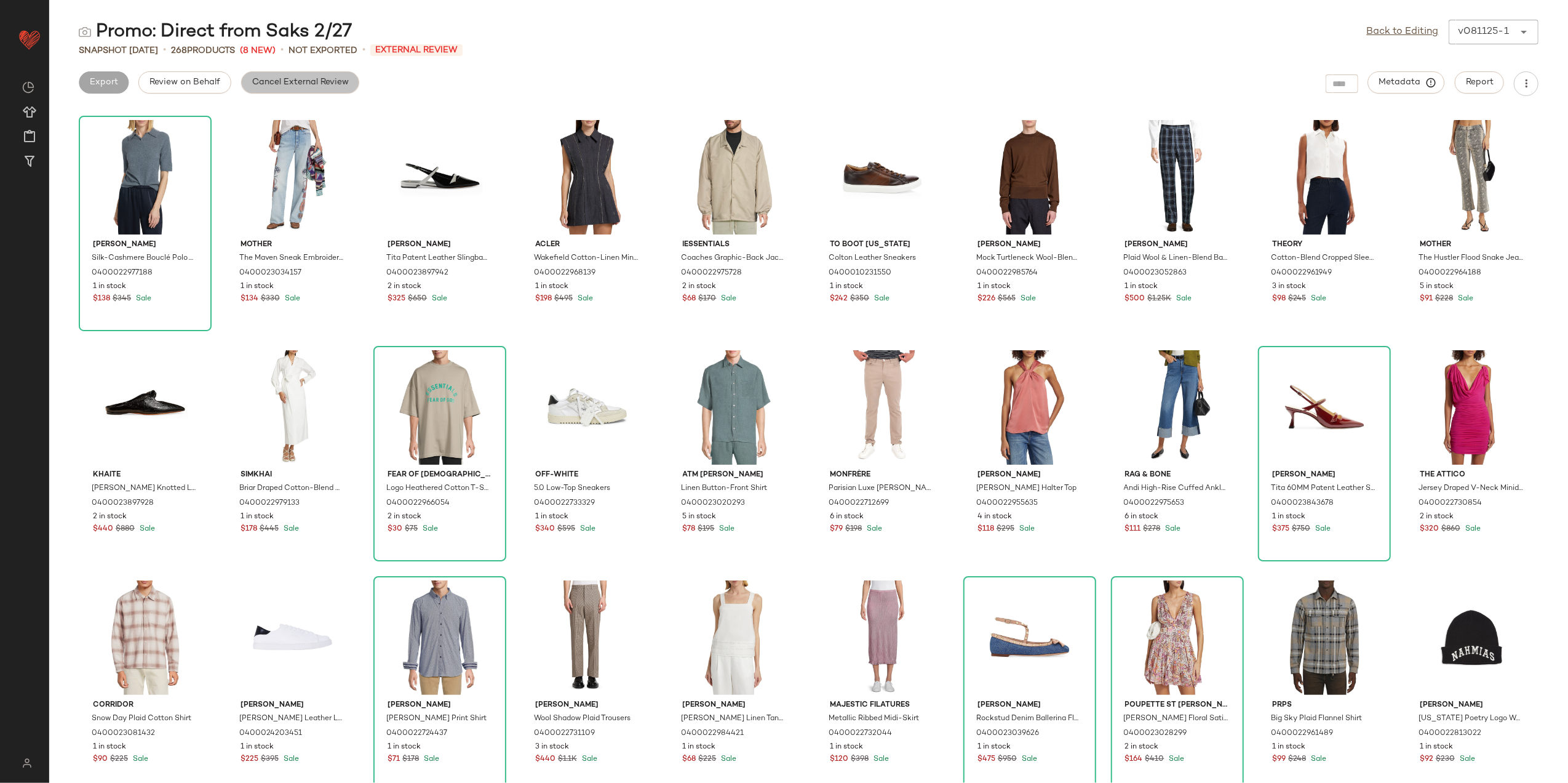
click at [262, 79] on span "Cancel External Review" at bounding box center [300, 82] width 97 height 10
click at [214, 85] on span "Export" at bounding box center [201, 82] width 29 height 10
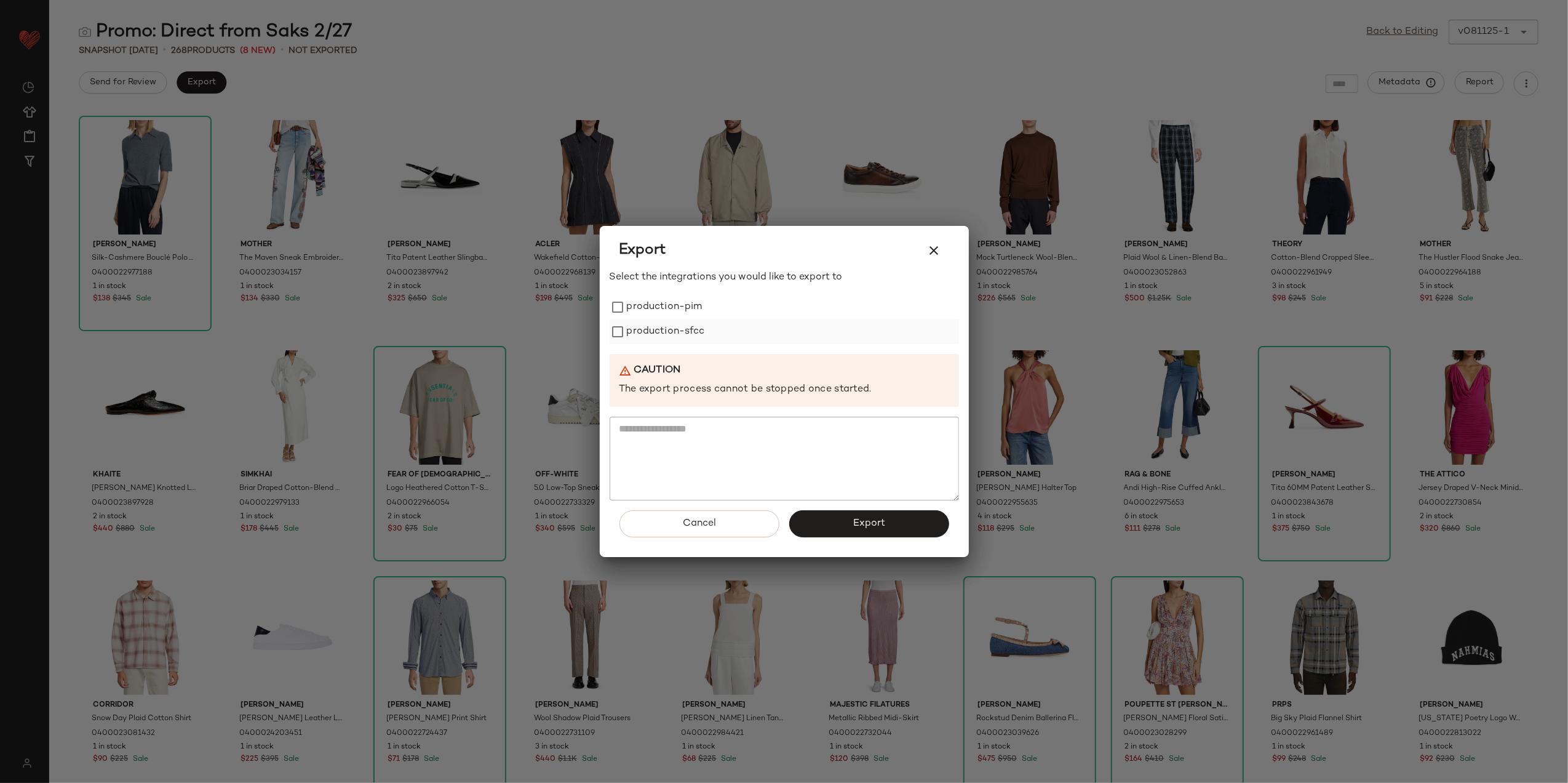
drag, startPoint x: 673, startPoint y: 305, endPoint x: 672, endPoint y: 341, distance: 36.0
click at [675, 306] on label "production-pim" at bounding box center [664, 307] width 76 height 25
click at [670, 348] on div "Select the integrations you would like to export to production-pim production-s…" at bounding box center [784, 385] width 350 height 230
click at [670, 331] on label "production-sfcc" at bounding box center [666, 332] width 78 height 25
click at [823, 529] on button "Export" at bounding box center [870, 524] width 160 height 27
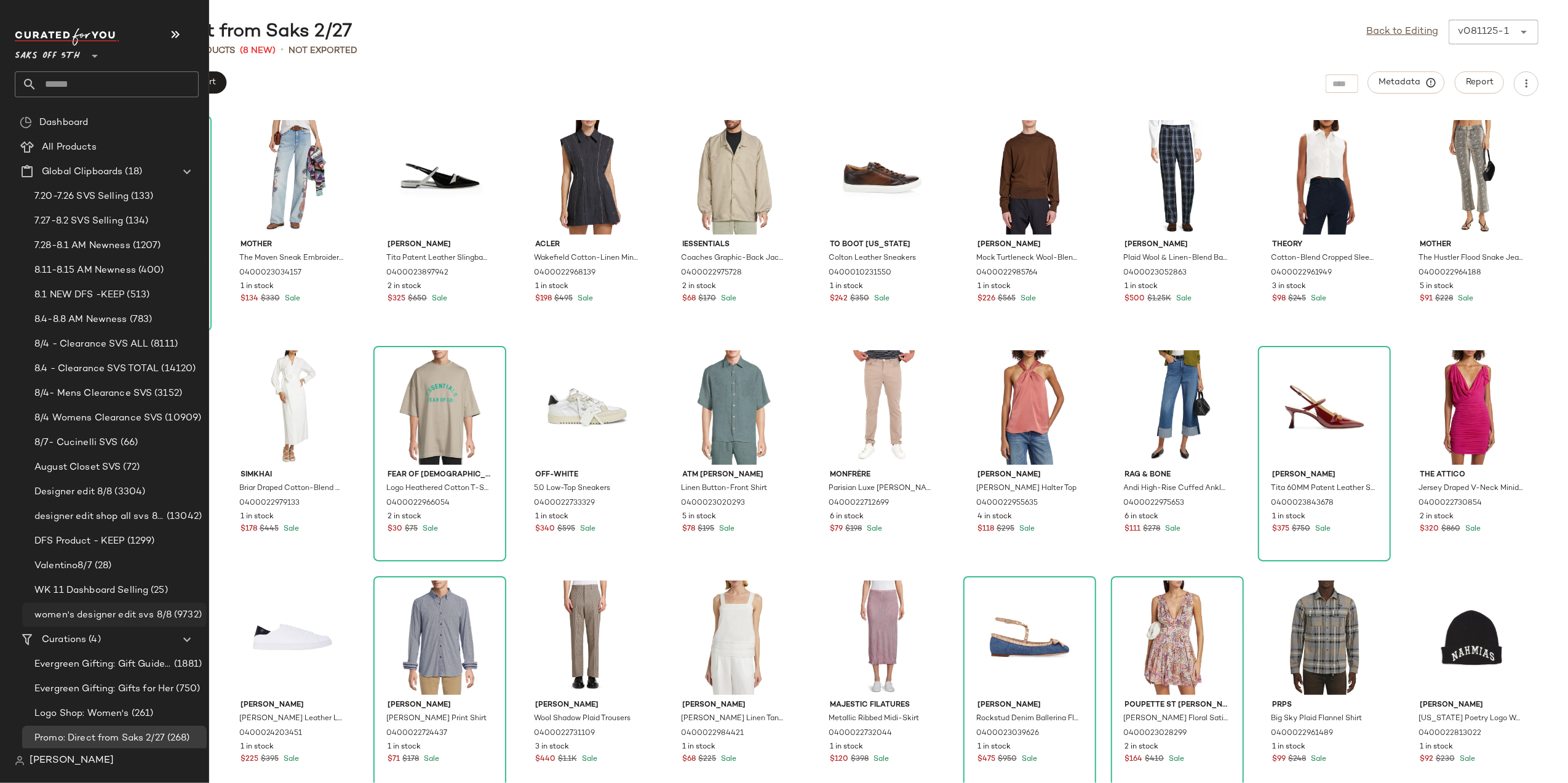
scroll to position [8, 0]
click at [112, 684] on span "Evergreen Gifting: Gifts for Her" at bounding box center [104, 687] width 140 height 14
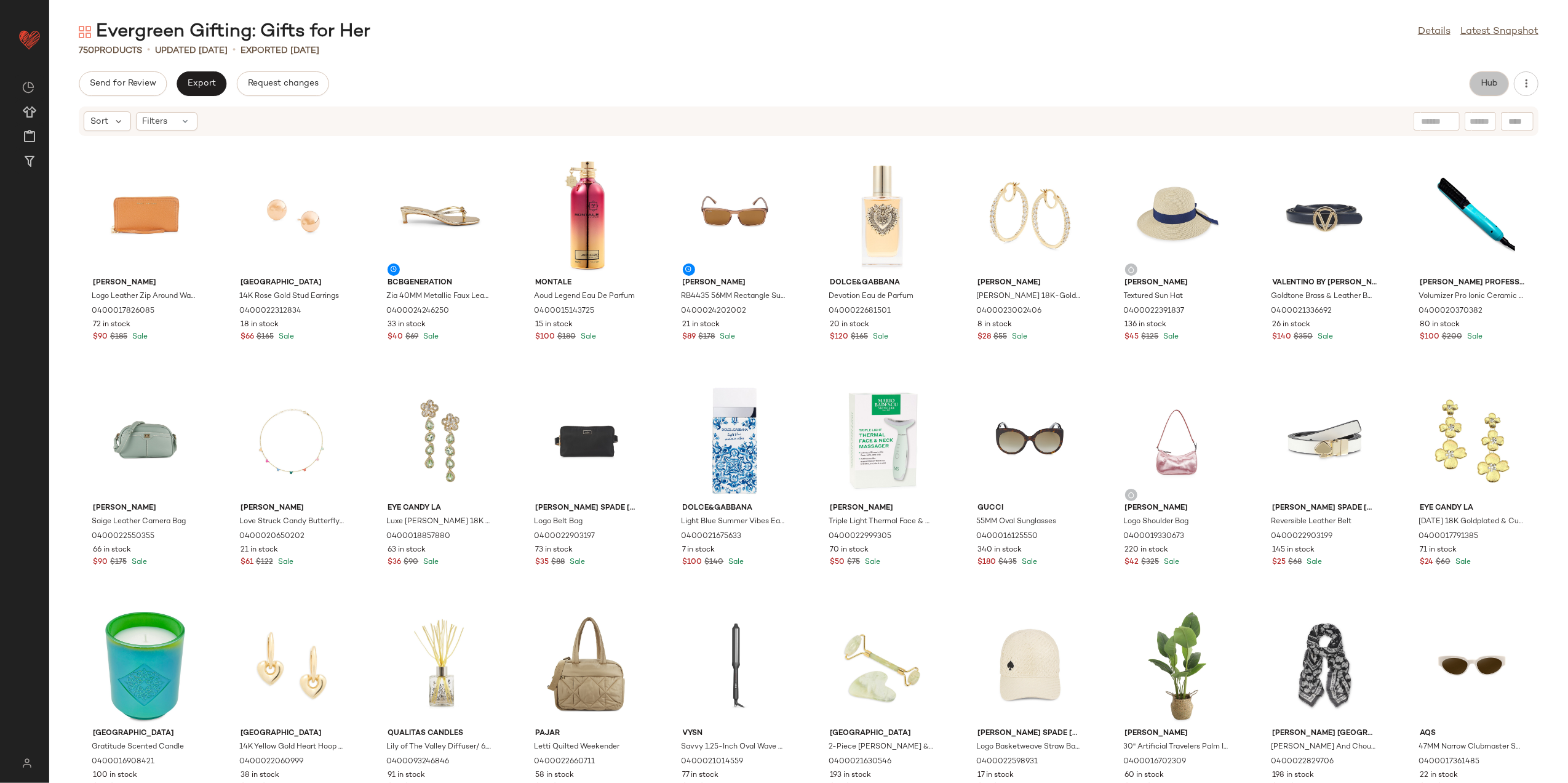
click at [1487, 92] on button "Hub" at bounding box center [1489, 84] width 40 height 25
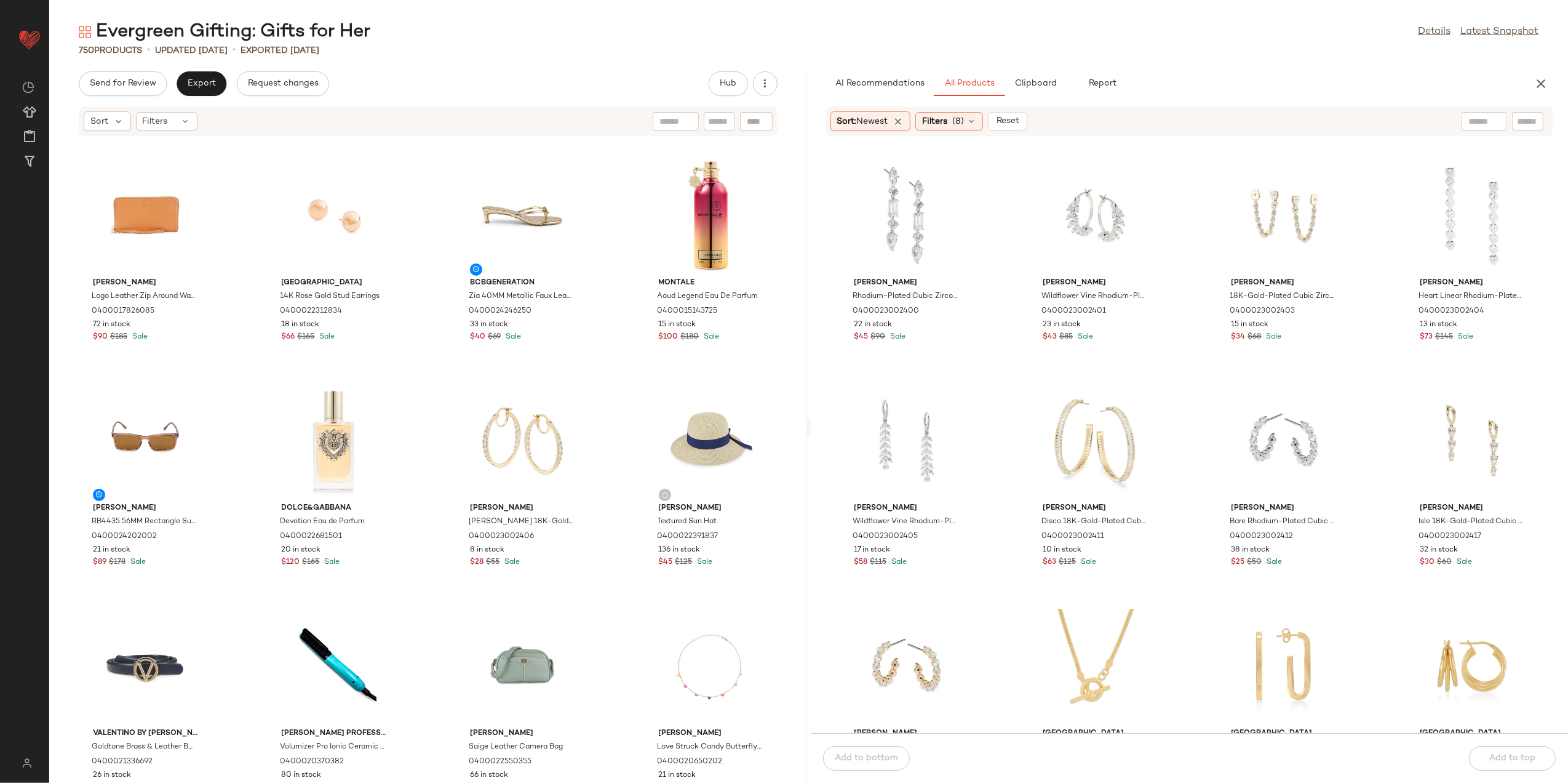
click at [1221, 62] on div "Evergreen Gifting: Gifts for Her Details Latest Snapshot 750 Products • updated…" at bounding box center [809, 401] width 1519 height 763
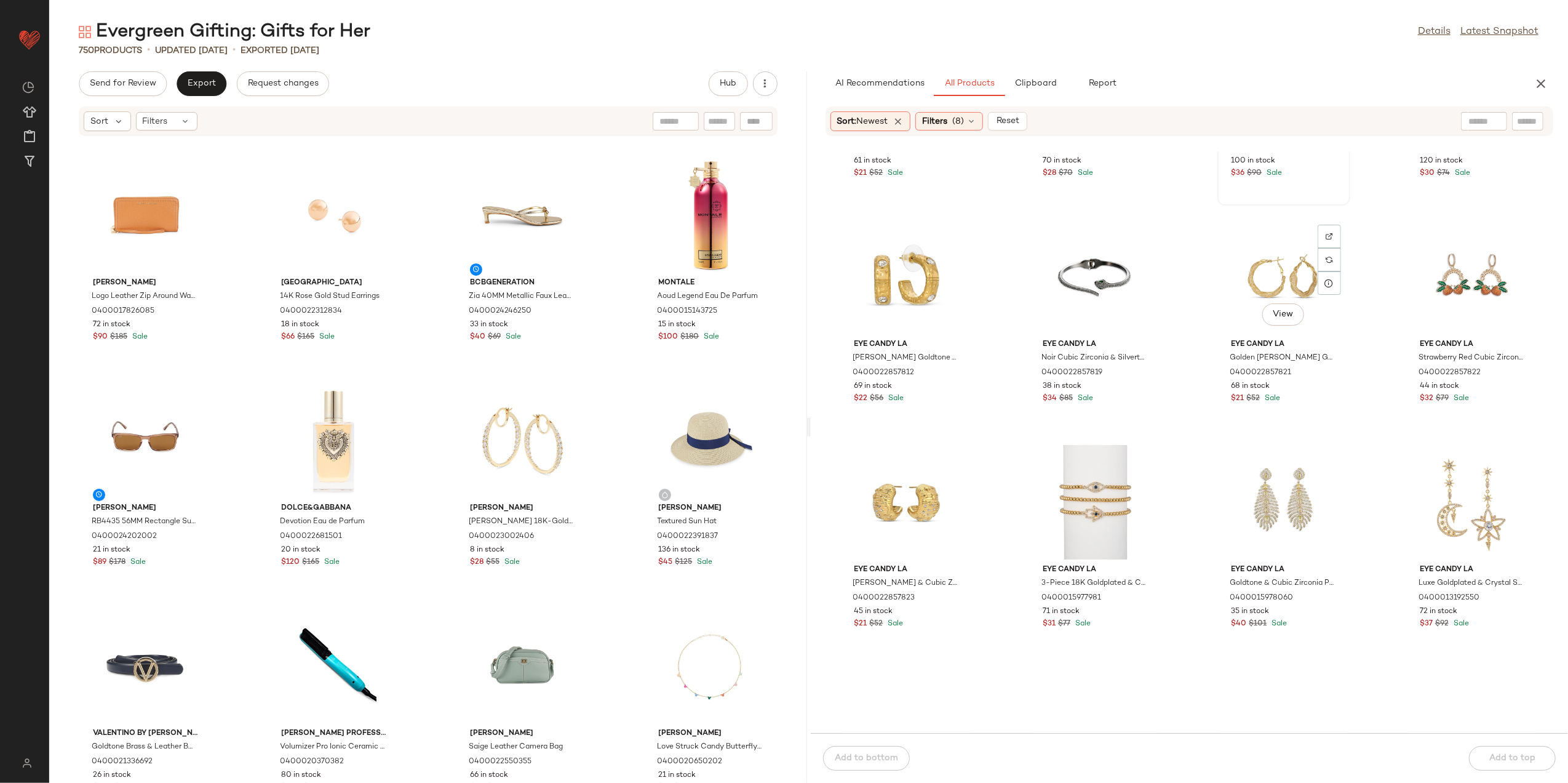
scroll to position [1979, 0]
